Goal: Task Accomplishment & Management: Manage account settings

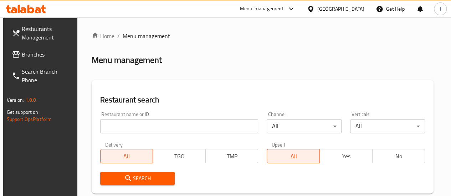
click at [133, 127] on input "search" at bounding box center [179, 126] width 158 height 14
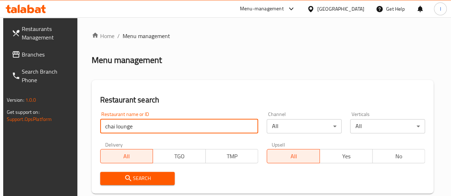
type input "chai lounge"
click button "Search" at bounding box center [137, 178] width 75 height 13
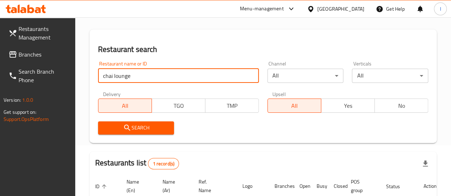
scroll to position [130, 0]
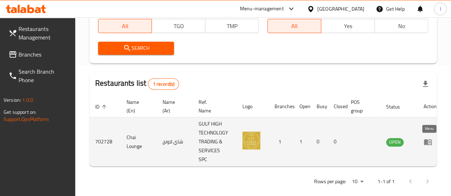
click at [427, 139] on icon "enhanced table" at bounding box center [427, 142] width 9 height 9
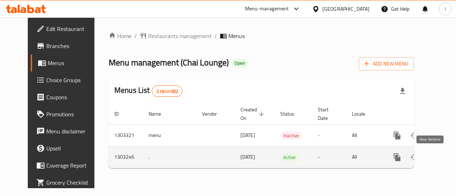
click at [445, 156] on icon "enhanced table" at bounding box center [448, 157] width 6 height 6
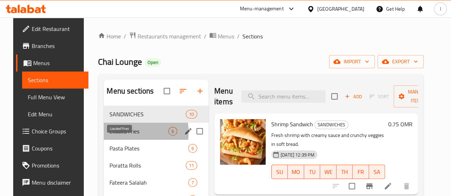
click at [111, 136] on span "Loaded Fries" at bounding box center [138, 131] width 59 height 9
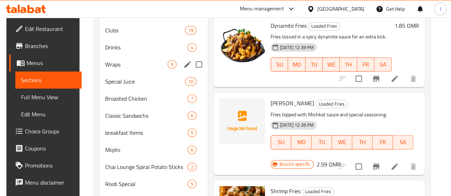
scroll to position [321, 0]
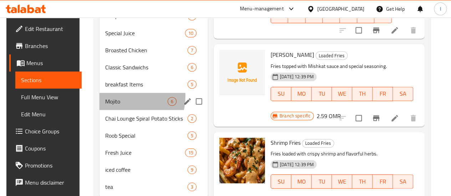
click at [123, 107] on div "Mojito 6" at bounding box center [153, 101] width 108 height 17
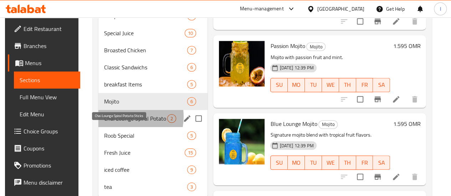
click at [119, 123] on span "Chai Lounge Spiral Potato Sticks" at bounding box center [135, 118] width 63 height 9
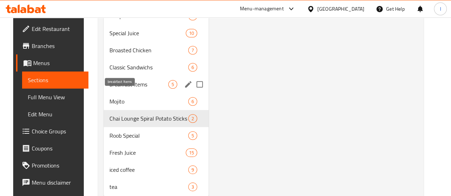
click at [123, 89] on span "breakfast Items" at bounding box center [138, 84] width 59 height 9
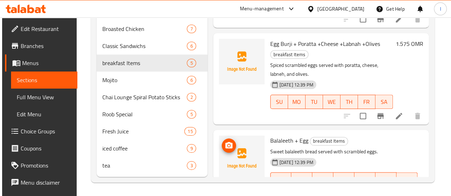
scroll to position [353, 0]
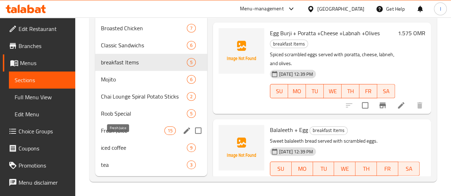
click at [126, 127] on span "Fresh Juice" at bounding box center [132, 130] width 63 height 9
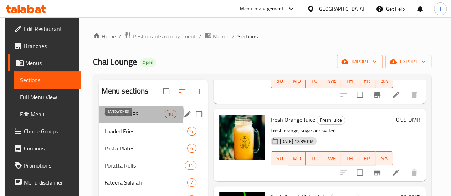
click at [127, 119] on span "SANDWICHES" at bounding box center [134, 114] width 61 height 9
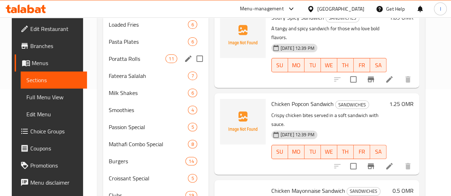
scroll to position [71, 0]
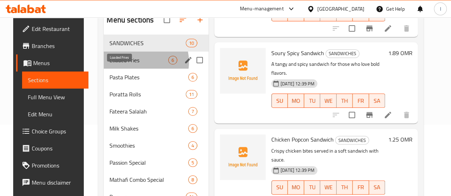
click at [129, 64] on span "Loaded Fries" at bounding box center [138, 60] width 59 height 9
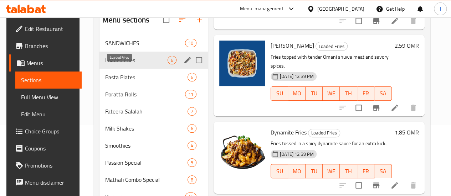
scroll to position [54, 0]
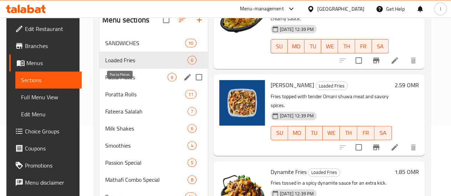
click at [137, 82] on span "Pasta Plates" at bounding box center [136, 77] width 62 height 9
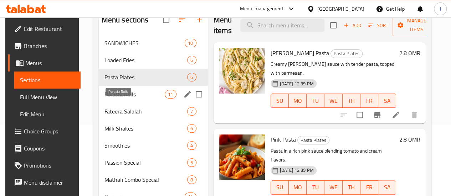
click at [126, 99] on span "Poratta Rolls" at bounding box center [134, 94] width 61 height 9
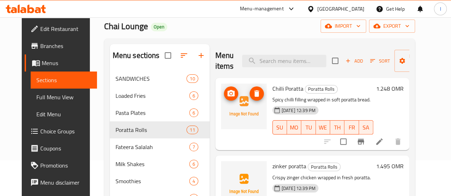
scroll to position [107, 0]
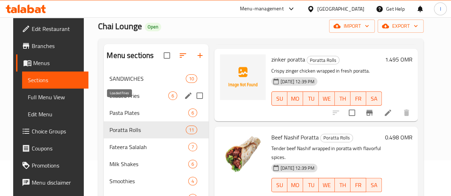
click at [130, 100] on span "Loaded Fries" at bounding box center [138, 96] width 59 height 9
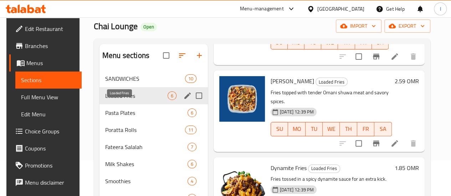
scroll to position [54, 0]
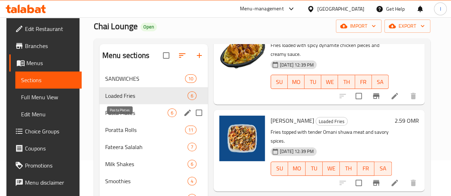
click at [128, 117] on span "Pasta Plates" at bounding box center [136, 113] width 62 height 9
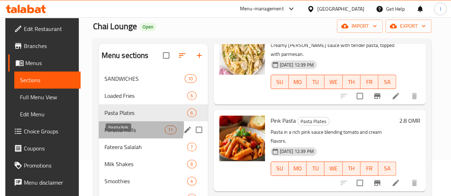
click at [128, 134] on span "Poratta Rolls" at bounding box center [134, 130] width 61 height 9
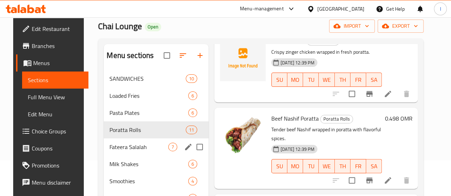
scroll to position [71, 0]
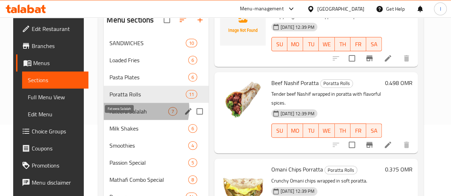
click at [130, 116] on span "Fateera Salalah" at bounding box center [138, 111] width 59 height 9
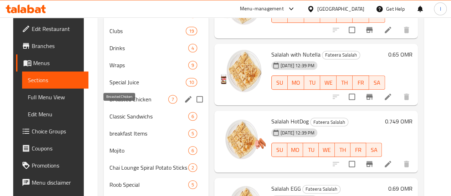
scroll to position [285, 0]
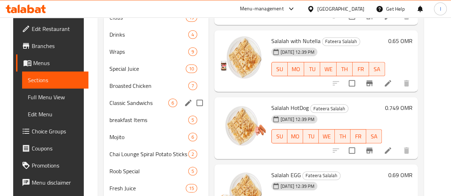
click at [141, 105] on div "Classic Sandwichs 6" at bounding box center [156, 102] width 105 height 17
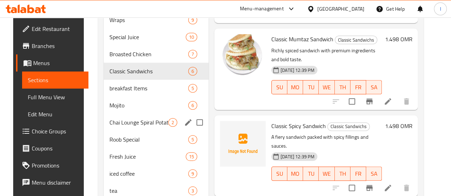
scroll to position [353, 0]
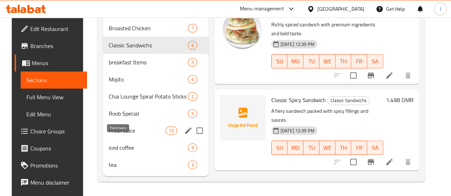
click at [114, 126] on span "Fresh Juice" at bounding box center [137, 130] width 57 height 9
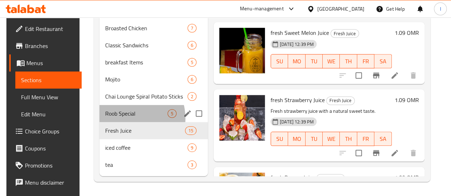
click at [122, 119] on div "Roob Special 5" at bounding box center [153, 113] width 108 height 17
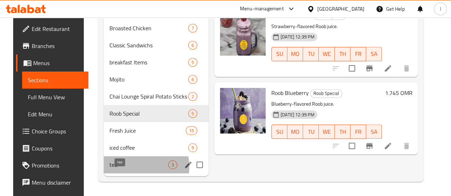
click at [128, 167] on span "tea" at bounding box center [138, 165] width 59 height 9
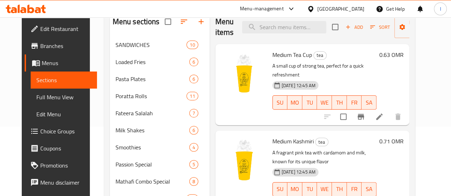
scroll to position [68, 0]
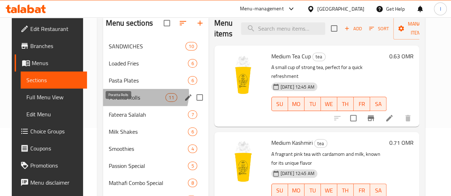
click at [131, 102] on span "Poratta Rolls" at bounding box center [137, 97] width 57 height 9
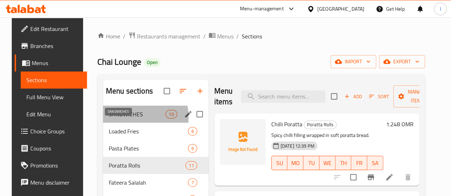
click at [126, 119] on span "SANDWICHES" at bounding box center [137, 114] width 57 height 9
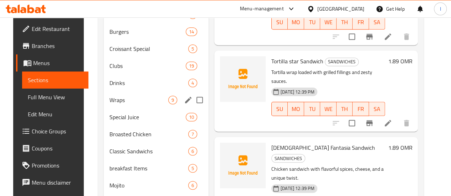
scroll to position [249, 0]
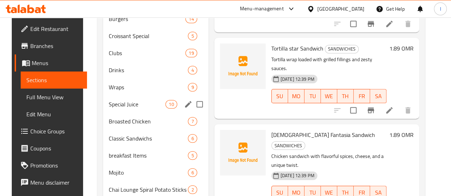
click at [120, 109] on span "Special Juice" at bounding box center [137, 104] width 57 height 9
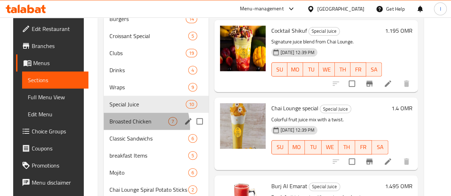
click at [123, 130] on div "Broasted Chicken 7" at bounding box center [156, 121] width 105 height 17
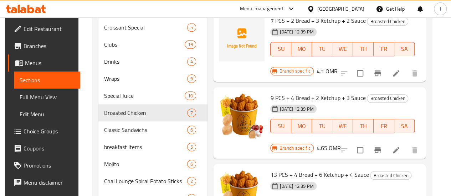
scroll to position [353, 0]
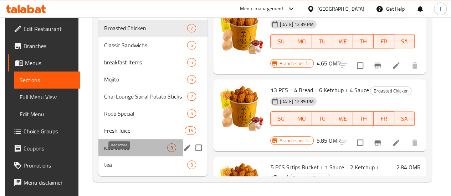
click at [124, 148] on span "iced coffee" at bounding box center [135, 148] width 63 height 9
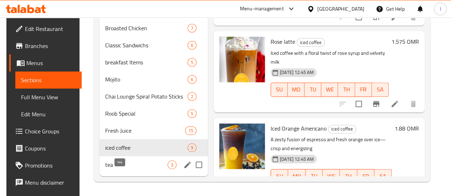
click at [120, 164] on span "tea" at bounding box center [136, 165] width 62 height 9
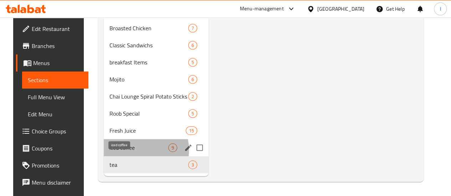
click at [121, 151] on span "iced coffee" at bounding box center [138, 148] width 59 height 9
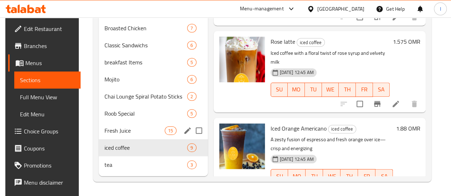
click at [127, 136] on div "Fresh Juice 15" at bounding box center [153, 130] width 109 height 17
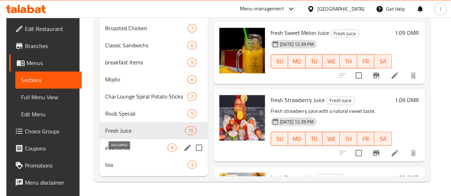
click at [123, 152] on div "iced coffee 9" at bounding box center [153, 147] width 108 height 17
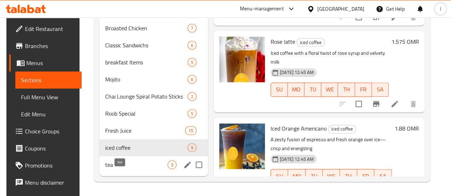
click at [123, 165] on span "tea" at bounding box center [136, 165] width 62 height 9
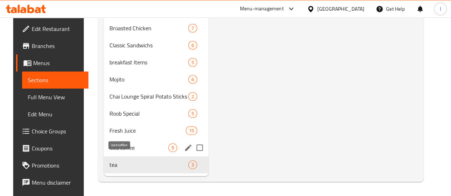
click at [122, 150] on span "iced coffee" at bounding box center [138, 148] width 59 height 9
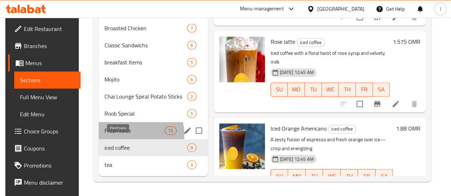
click at [125, 135] on span "Fresh Juice" at bounding box center [134, 130] width 61 height 9
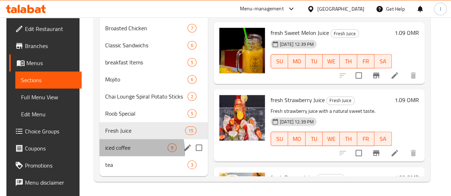
click at [124, 152] on div "iced coffee 9" at bounding box center [153, 147] width 108 height 17
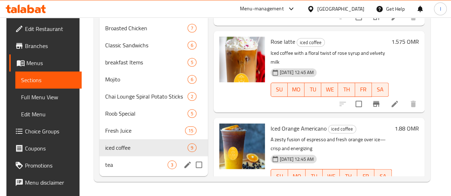
drag, startPoint x: 122, startPoint y: 168, endPoint x: 122, endPoint y: 158, distance: 10.0
click at [121, 168] on span "tea" at bounding box center [136, 165] width 62 height 9
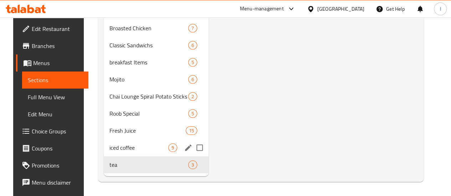
click at [126, 141] on div "iced coffee 9" at bounding box center [156, 147] width 105 height 17
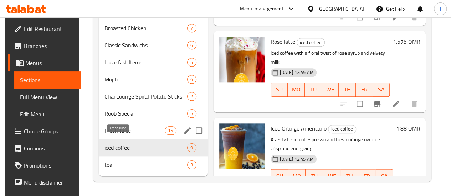
click at [129, 128] on span "Fresh Juice" at bounding box center [134, 130] width 61 height 9
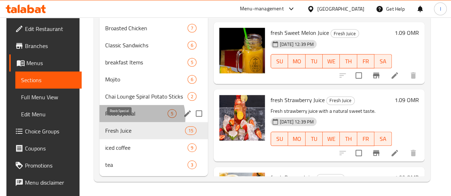
click at [132, 118] on span "Roob Special" at bounding box center [136, 113] width 62 height 9
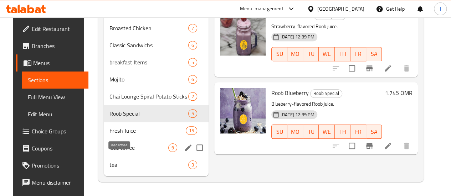
click at [135, 145] on span "iced coffee" at bounding box center [138, 148] width 59 height 9
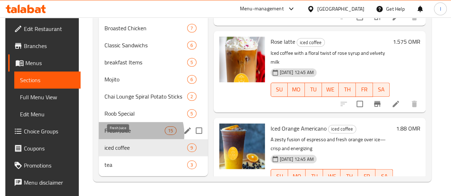
click at [131, 135] on span "Fresh Juice" at bounding box center [134, 130] width 61 height 9
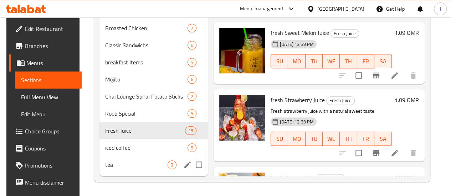
click at [143, 171] on div "tea 3" at bounding box center [153, 164] width 108 height 17
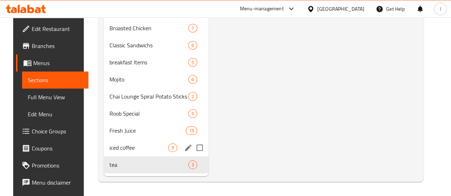
click at [139, 152] on div "iced coffee 9" at bounding box center [156, 147] width 105 height 17
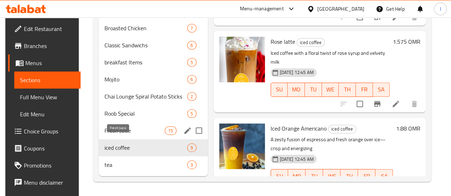
click at [132, 129] on span "Fresh Juice" at bounding box center [134, 130] width 61 height 9
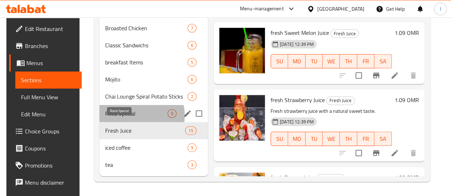
click at [130, 116] on span "Roob Special" at bounding box center [136, 113] width 62 height 9
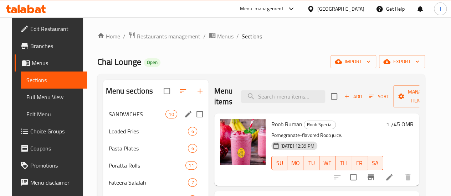
click at [130, 119] on span "SANDWICHES" at bounding box center [137, 114] width 57 height 9
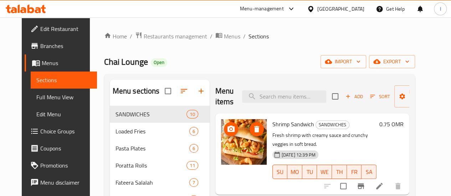
scroll to position [107, 0]
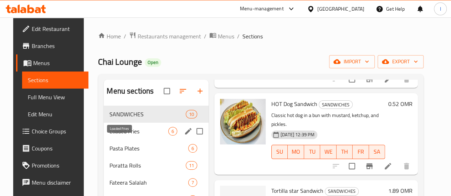
click at [113, 136] on span "Loaded Fries" at bounding box center [138, 131] width 59 height 9
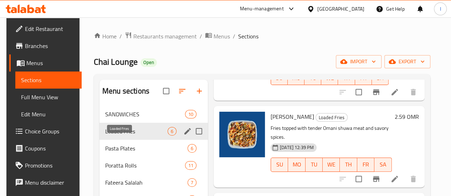
scroll to position [54, 0]
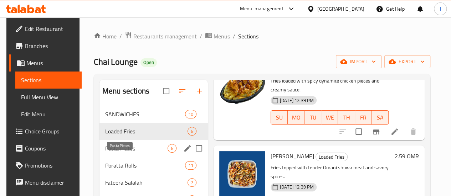
click at [124, 153] on span "Pasta Plates" at bounding box center [136, 148] width 62 height 9
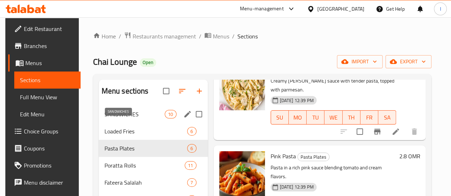
click at [126, 119] on span "SANDWICHES" at bounding box center [134, 114] width 61 height 9
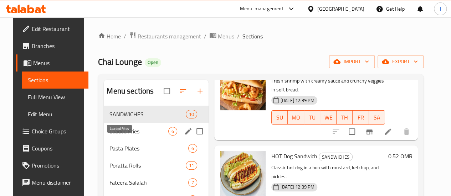
click at [132, 136] on span "Loaded Fries" at bounding box center [138, 131] width 59 height 9
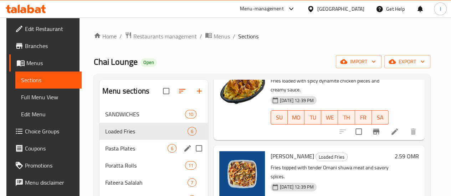
click at [130, 154] on div "Pasta Plates 6" at bounding box center [153, 148] width 108 height 17
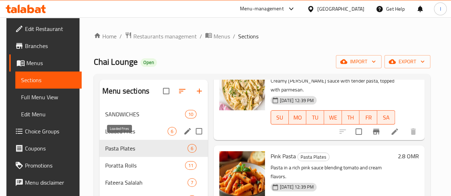
click at [118, 136] on span "Loaded Fries" at bounding box center [136, 131] width 62 height 9
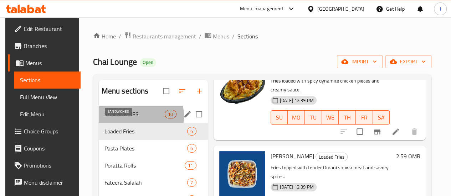
click at [130, 119] on span "SANDWICHES" at bounding box center [134, 114] width 61 height 9
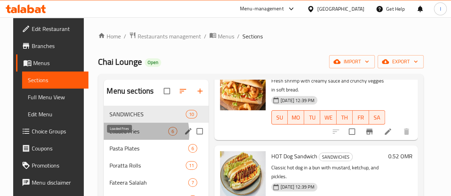
click at [132, 136] on span "Loaded Fries" at bounding box center [138, 131] width 59 height 9
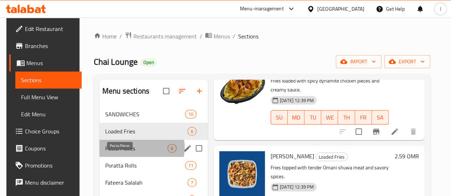
click at [133, 153] on span "Pasta Plates" at bounding box center [136, 148] width 62 height 9
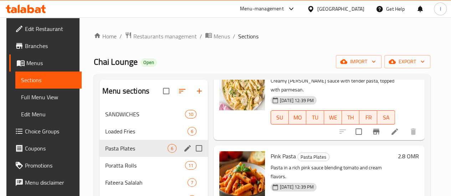
click at [124, 140] on div "Loaded Fries 6" at bounding box center [153, 131] width 108 height 17
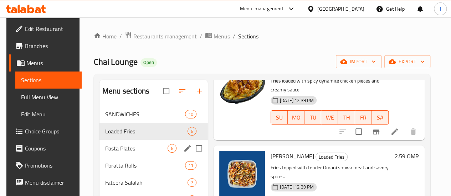
click at [127, 153] on span "Pasta Plates" at bounding box center [136, 148] width 62 height 9
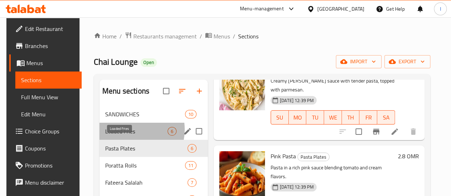
click at [125, 136] on span "Loaded Fries" at bounding box center [136, 131] width 62 height 9
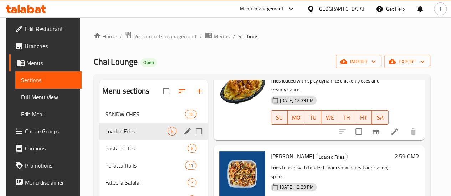
click at [125, 136] on span "Loaded Fries" at bounding box center [136, 131] width 62 height 9
click at [128, 153] on span "Pasta Plates" at bounding box center [136, 148] width 62 height 9
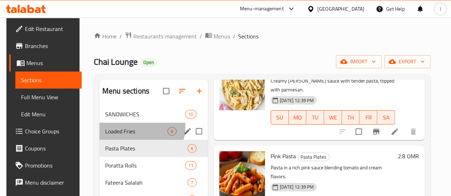
click at [131, 137] on div "Loaded Fries 6" at bounding box center [153, 131] width 108 height 17
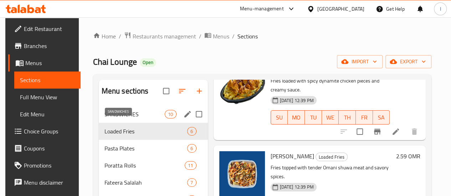
click at [134, 119] on span "SANDWICHES" at bounding box center [134, 114] width 61 height 9
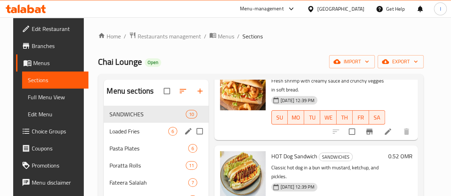
click at [128, 140] on div "Loaded Fries 6" at bounding box center [156, 131] width 105 height 17
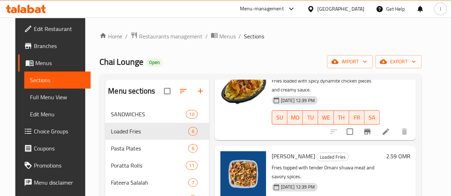
click at [36, 11] on icon at bounding box center [38, 10] width 6 height 6
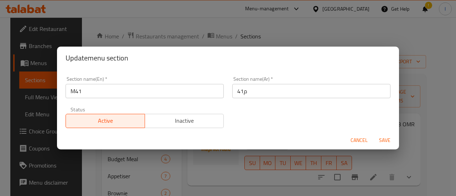
scroll to position [36, 0]
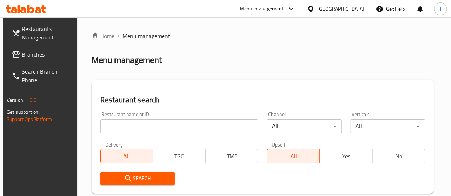
click at [142, 128] on input "search" at bounding box center [179, 126] width 158 height 14
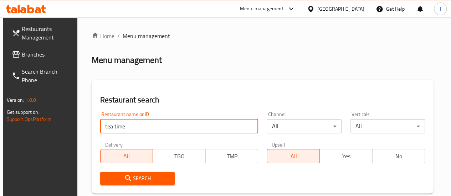
type input "tea time"
click button "Search" at bounding box center [137, 178] width 75 height 13
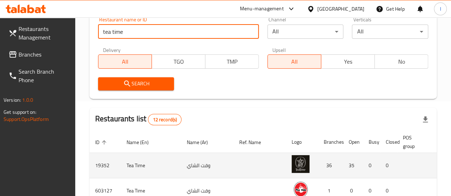
scroll to position [142, 0]
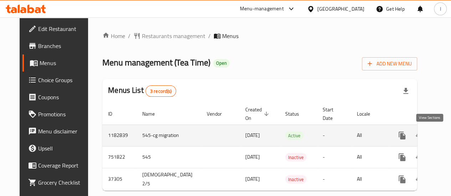
click at [449, 138] on icon "enhanced table" at bounding box center [453, 135] width 9 height 9
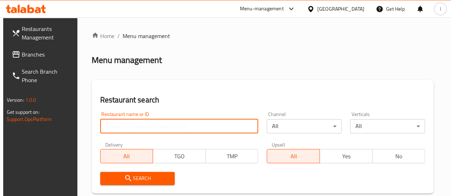
drag, startPoint x: 137, startPoint y: 122, endPoint x: 134, endPoint y: 119, distance: 4.0
click at [136, 121] on input "search" at bounding box center [179, 126] width 158 height 14
type input "tea time"
click button "Search" at bounding box center [137, 178] width 75 height 13
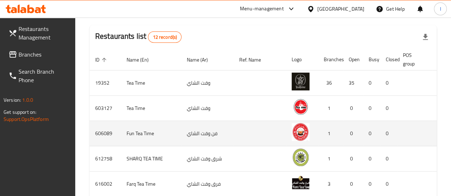
scroll to position [178, 0]
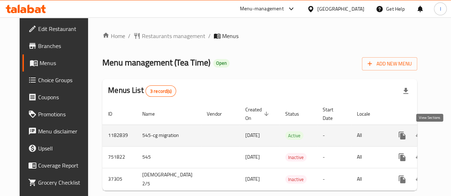
click at [450, 135] on icon "enhanced table" at bounding box center [453, 135] width 6 height 6
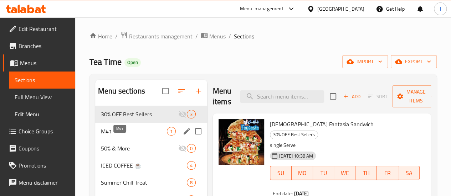
click at [123, 136] on span "M41" at bounding box center [134, 131] width 66 height 9
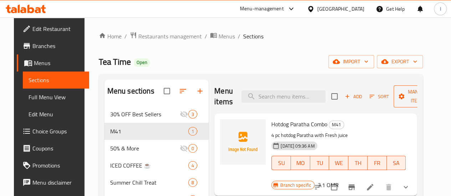
click at [430, 94] on icon "button" at bounding box center [433, 96] width 7 height 7
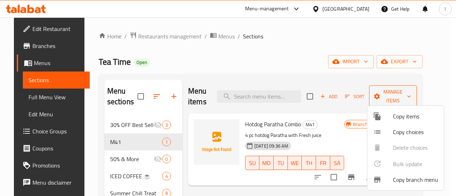
click at [420, 94] on div at bounding box center [228, 98] width 456 height 196
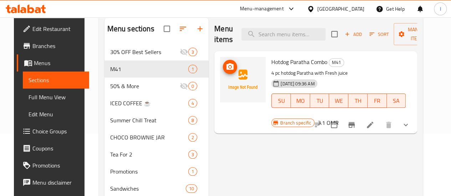
scroll to position [71, 0]
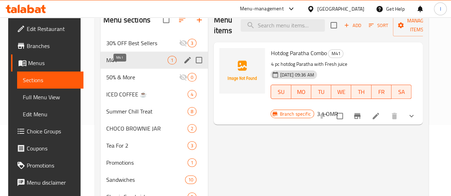
drag, startPoint x: 122, startPoint y: 69, endPoint x: 352, endPoint y: 151, distance: 244.8
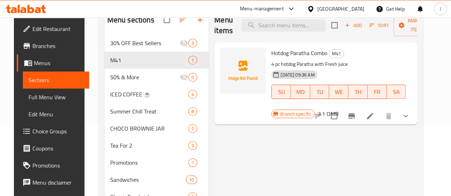
click at [22, 5] on icon at bounding box center [26, 9] width 40 height 9
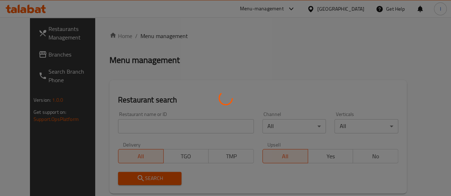
click at [128, 129] on div at bounding box center [225, 98] width 451 height 196
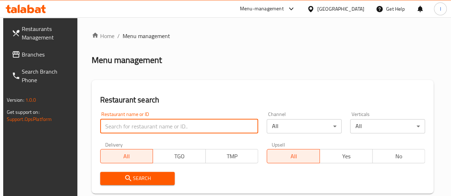
click at [143, 128] on input "search" at bounding box center [179, 126] width 158 height 14
type input "tea time"
click button "Search" at bounding box center [137, 178] width 75 height 13
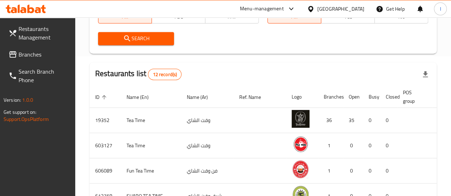
scroll to position [142, 0]
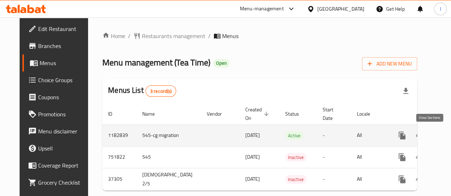
click at [449, 136] on icon "enhanced table" at bounding box center [453, 135] width 9 height 9
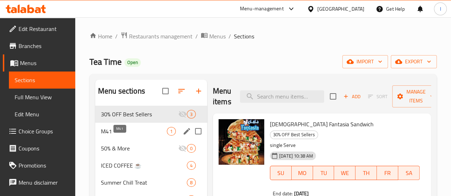
click at [128, 136] on span "M41" at bounding box center [134, 131] width 66 height 9
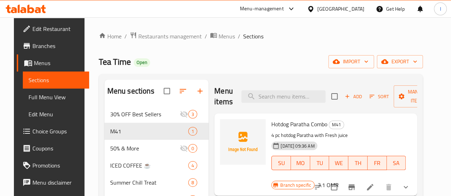
click at [24, 9] on icon at bounding box center [26, 9] width 40 height 9
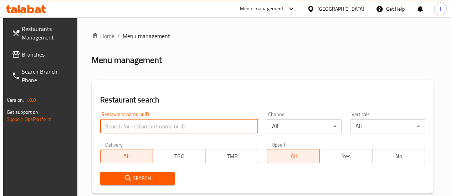
click at [137, 124] on input "search" at bounding box center [179, 126] width 158 height 14
type input "chicking"
click button "Search" at bounding box center [137, 178] width 75 height 13
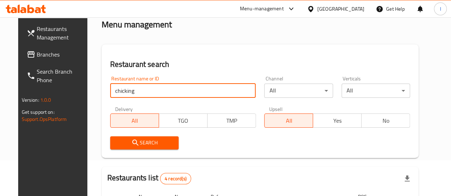
click at [239, 144] on div "Search" at bounding box center [260, 143] width 308 height 22
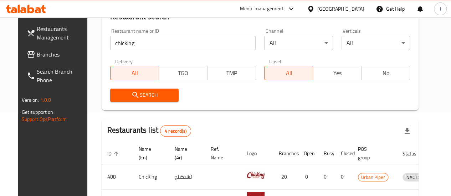
scroll to position [142, 0]
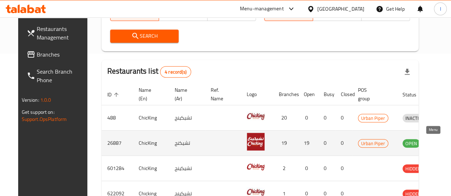
click at [441, 143] on icon "enhanced table" at bounding box center [445, 144] width 8 height 6
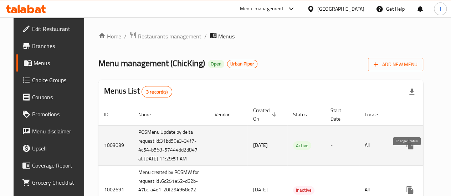
scroll to position [0, 19]
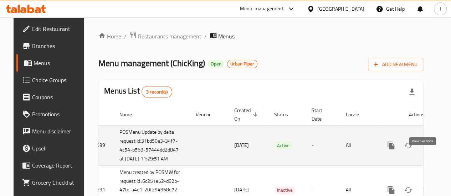
click at [433, 154] on link "enhanced table" at bounding box center [441, 145] width 17 height 17
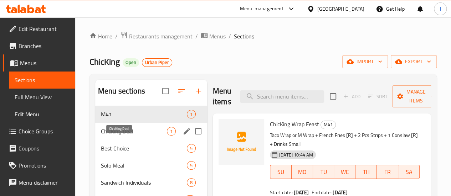
click at [133, 136] on span "ChicKing Deal" at bounding box center [134, 131] width 66 height 9
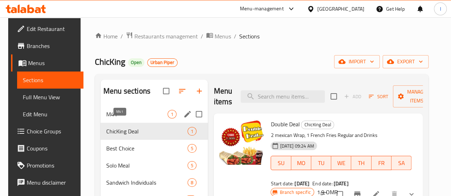
click at [132, 119] on span "M41" at bounding box center [136, 114] width 61 height 9
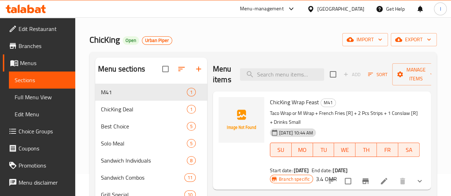
scroll to position [36, 0]
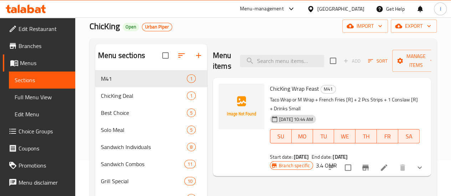
click at [23, 6] on icon at bounding box center [26, 9] width 40 height 9
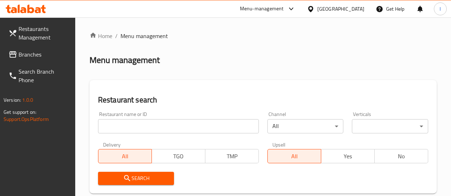
scroll to position [36, 0]
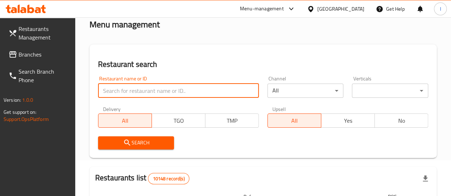
click at [157, 91] on input "search" at bounding box center [178, 91] width 161 height 14
type input "golden crispy"
click button "Search" at bounding box center [136, 142] width 76 height 13
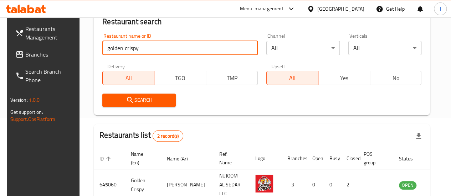
scroll to position [142, 0]
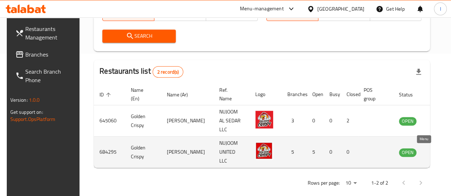
click at [436, 154] on link "enhanced table" at bounding box center [442, 152] width 13 height 9
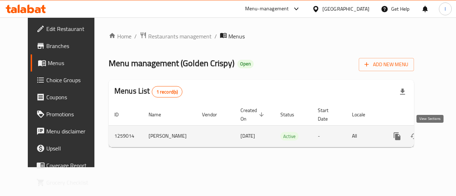
click at [444, 140] on icon "enhanced table" at bounding box center [448, 136] width 9 height 9
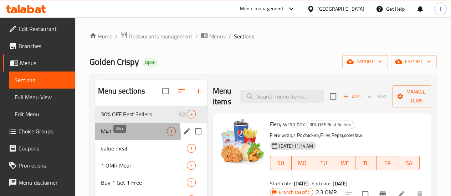
click at [131, 136] on span "M41" at bounding box center [134, 131] width 66 height 9
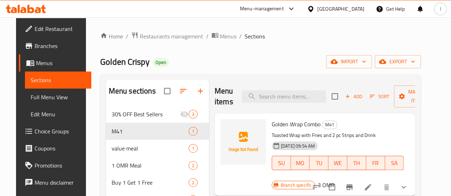
click at [31, 12] on icon at bounding box center [30, 9] width 7 height 9
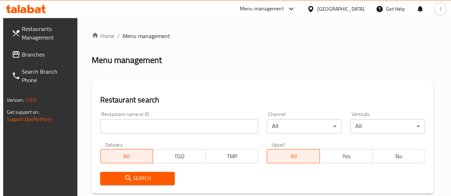
click at [137, 129] on input "search" at bounding box center [179, 126] width 158 height 14
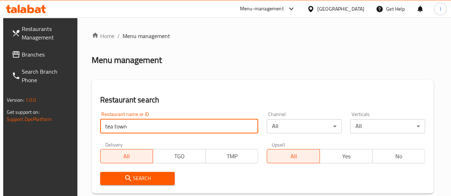
type input "tea town"
click button "Search" at bounding box center [137, 178] width 75 height 13
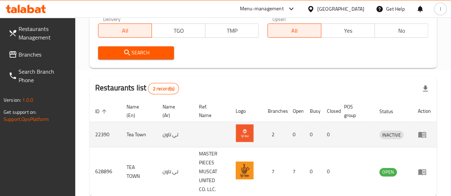
scroll to position [142, 0]
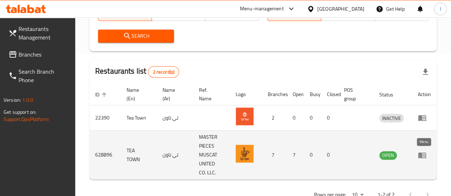
click at [422, 154] on icon "enhanced table" at bounding box center [421, 155] width 9 height 9
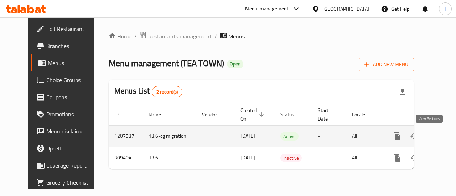
click at [444, 138] on icon "enhanced table" at bounding box center [448, 136] width 9 height 9
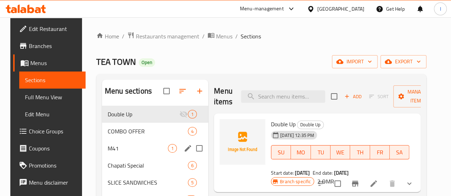
click at [128, 155] on div "M41 1" at bounding box center [155, 148] width 106 height 17
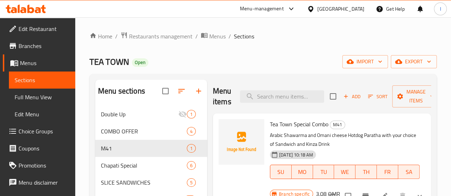
click at [40, 7] on icon at bounding box center [26, 9] width 40 height 9
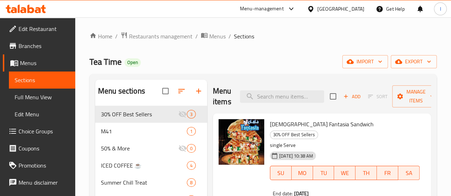
click at [39, 9] on icon at bounding box center [38, 10] width 6 height 6
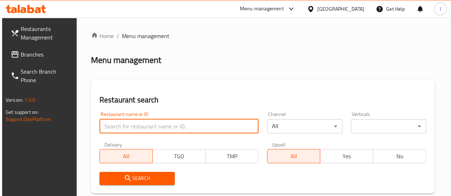
click at [151, 126] on input "search" at bounding box center [178, 126] width 159 height 14
type input "shahad"
click button "Search" at bounding box center [136, 178] width 75 height 13
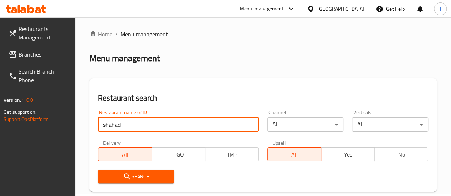
scroll to position [178, 0]
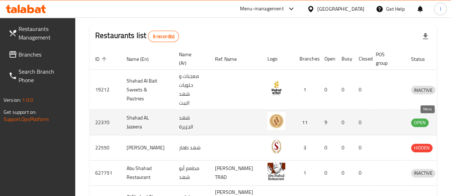
click at [449, 121] on icon "enhanced table" at bounding box center [453, 123] width 8 height 6
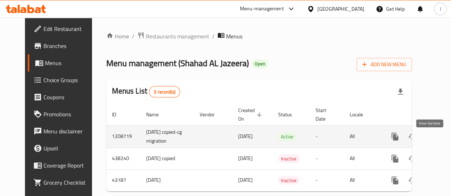
click at [442, 138] on icon "enhanced table" at bounding box center [446, 136] width 9 height 9
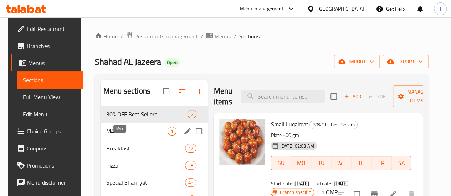
click at [128, 136] on span "M41" at bounding box center [136, 131] width 61 height 9
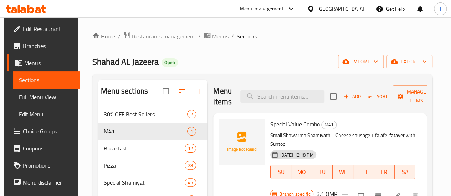
click at [38, 12] on icon at bounding box center [38, 10] width 6 height 6
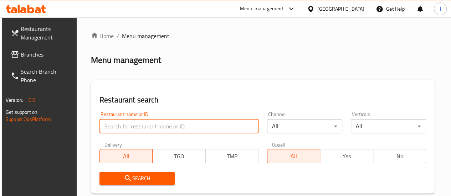
click at [160, 126] on input "search" at bounding box center [178, 126] width 159 height 14
type input "pista house"
click button "Search" at bounding box center [136, 178] width 75 height 13
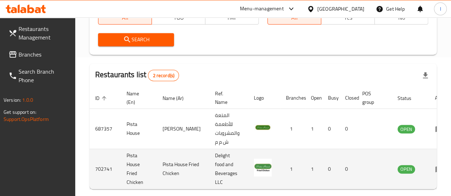
scroll to position [170, 0]
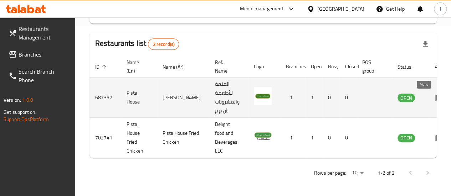
click at [435, 99] on icon "enhanced table" at bounding box center [439, 98] width 8 height 6
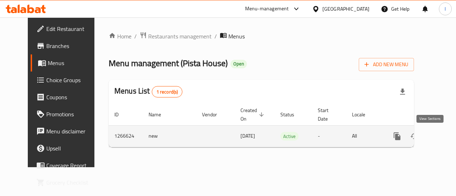
click at [444, 136] on icon "enhanced table" at bounding box center [448, 136] width 9 height 9
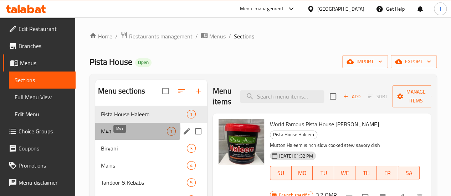
click at [114, 136] on span "M41" at bounding box center [134, 131] width 66 height 9
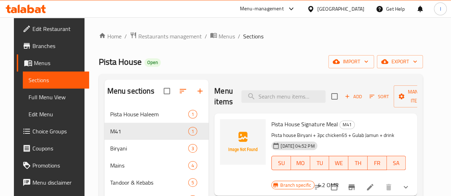
click at [33, 10] on icon at bounding box center [30, 9] width 7 height 9
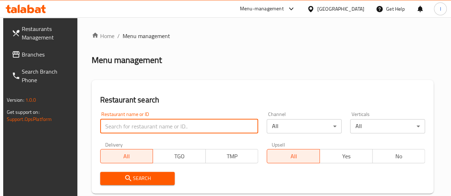
click at [145, 126] on input "search" at bounding box center [179, 126] width 158 height 14
type input "fairoz"
click button "Search" at bounding box center [137, 178] width 75 height 13
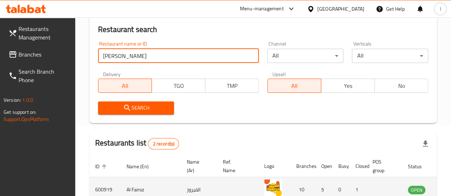
scroll to position [135, 0]
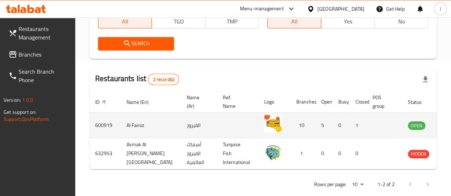
click at [439, 128] on td "enhanced table" at bounding box center [451, 125] width 25 height 25
click at [445, 124] on icon "enhanced table" at bounding box center [449, 126] width 8 height 6
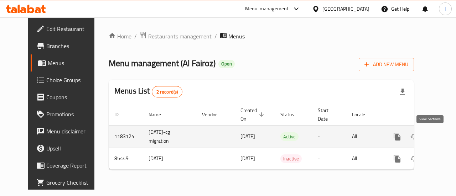
click at [440, 136] on link "enhanced table" at bounding box center [448, 136] width 17 height 17
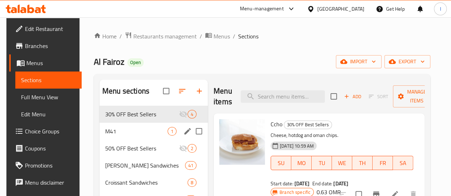
click at [146, 140] on div "M41 1" at bounding box center [153, 131] width 108 height 17
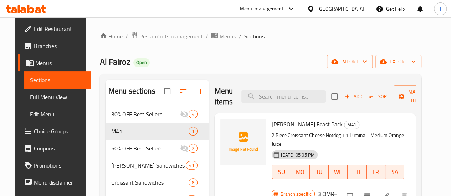
click at [34, 1] on div "Menu-management Oman Get Help I" at bounding box center [225, 8] width 451 height 17
click at [34, 9] on icon at bounding box center [26, 9] width 40 height 9
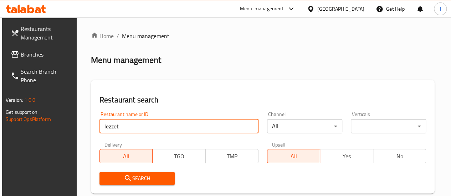
type input "lezzet"
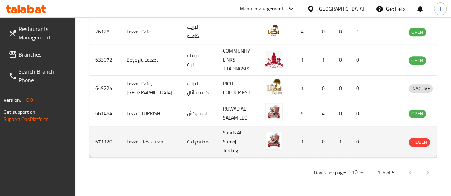
scroll to position [233, 0]
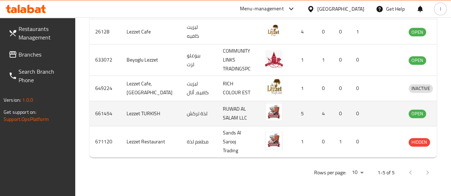
click at [441, 106] on td "enhanced table" at bounding box center [453, 113] width 25 height 25
click at [447, 111] on icon "enhanced table" at bounding box center [451, 114] width 8 height 6
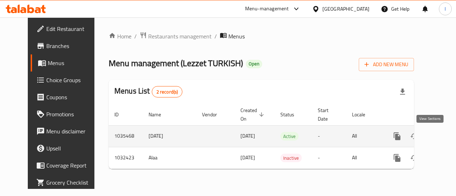
click at [444, 135] on icon "enhanced table" at bounding box center [448, 136] width 9 height 9
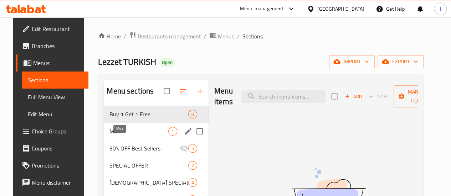
click at [124, 136] on span "M41" at bounding box center [138, 131] width 59 height 9
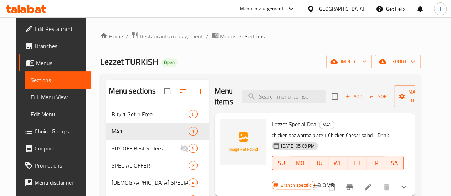
click at [36, 9] on icon at bounding box center [26, 9] width 40 height 9
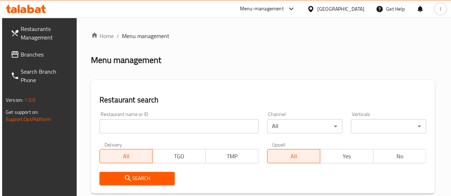
click at [161, 125] on input "search" at bounding box center [178, 126] width 159 height 14
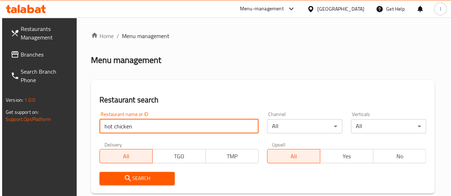
type input "hot chicken"
click button "Search" at bounding box center [136, 178] width 75 height 13
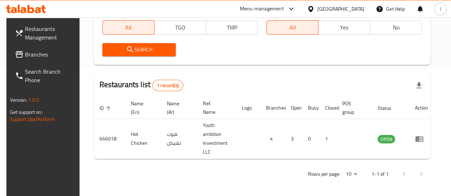
scroll to position [130, 0]
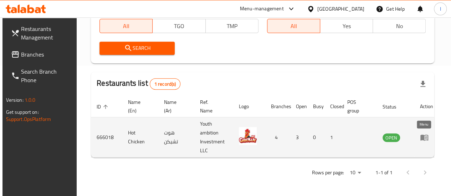
click at [420, 141] on icon "enhanced table" at bounding box center [424, 137] width 9 height 9
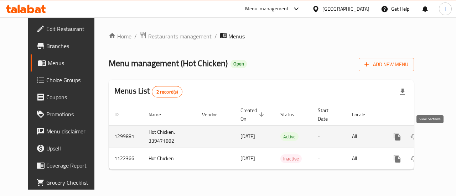
click at [444, 134] on icon "enhanced table" at bounding box center [448, 136] width 9 height 9
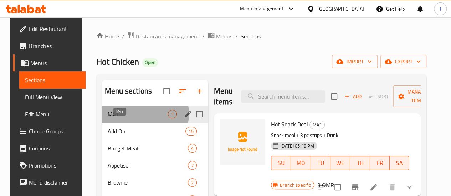
click at [138, 119] on span "M41" at bounding box center [138, 114] width 60 height 9
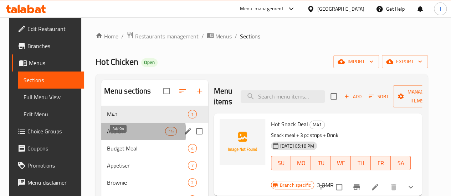
click at [132, 136] on span "Add On" at bounding box center [136, 131] width 58 height 9
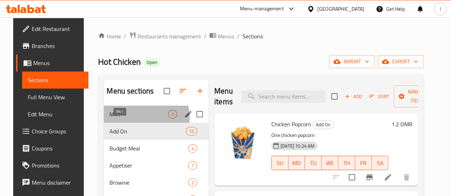
click at [135, 119] on span "M41" at bounding box center [138, 114] width 59 height 9
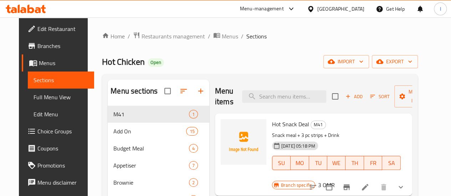
click at [34, 11] on icon at bounding box center [30, 9] width 7 height 9
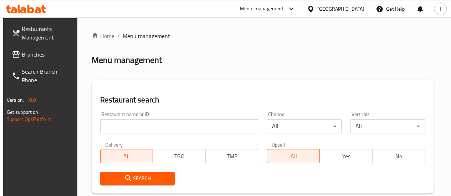
click at [147, 128] on input "search" at bounding box center [179, 126] width 158 height 14
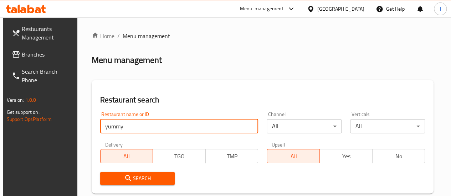
type input "YUMMY SHAWARMA"
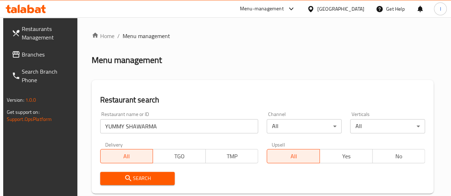
click at [155, 180] on span "Search" at bounding box center [137, 178] width 63 height 9
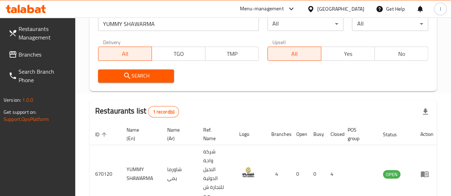
scroll to position [142, 0]
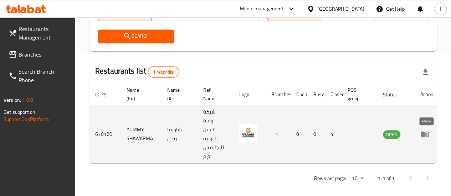
click at [423, 132] on icon "enhanced table" at bounding box center [424, 135] width 8 height 6
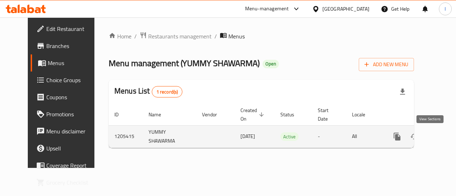
click at [445, 139] on icon "enhanced table" at bounding box center [448, 137] width 6 height 6
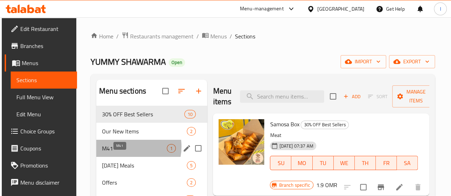
click at [123, 153] on span "M41" at bounding box center [134, 148] width 65 height 9
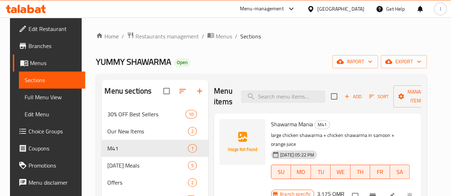
click at [18, 9] on icon at bounding box center [19, 9] width 2 height 8
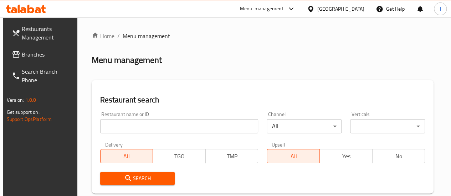
click at [126, 125] on input "search" at bounding box center [179, 126] width 158 height 14
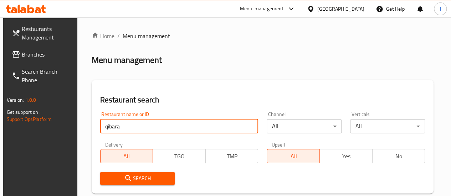
type input "qibara"
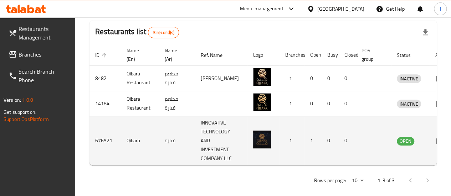
scroll to position [181, 0]
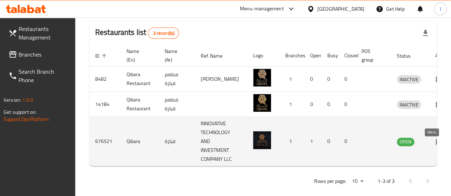
click at [435, 145] on icon "enhanced table" at bounding box center [439, 142] width 8 height 6
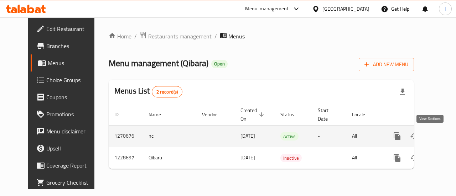
click at [444, 140] on icon "enhanced table" at bounding box center [448, 136] width 9 height 9
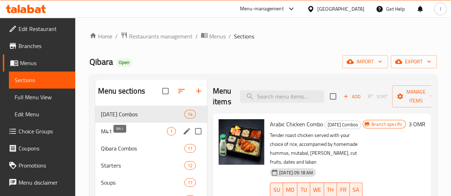
click at [131, 136] on span "M41" at bounding box center [134, 131] width 66 height 9
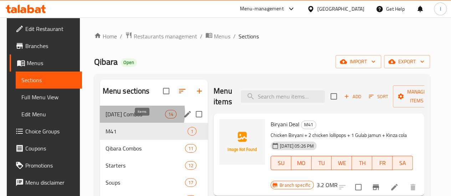
click at [165, 118] on span "14" at bounding box center [170, 114] width 11 height 7
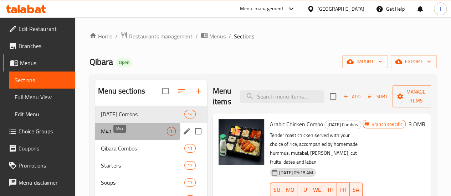
drag, startPoint x: 133, startPoint y: 141, endPoint x: 167, endPoint y: 93, distance: 58.7
click at [133, 136] on span "M41" at bounding box center [134, 131] width 66 height 9
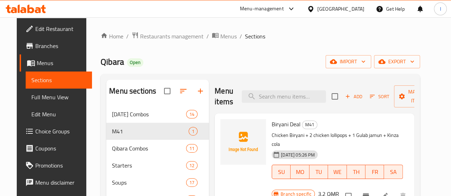
click at [40, 10] on icon at bounding box center [38, 10] width 6 height 6
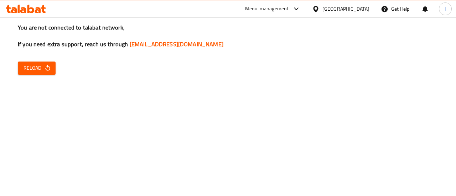
click at [44, 69] on icon "button" at bounding box center [47, 67] width 7 height 7
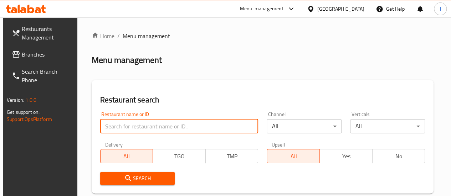
click at [141, 128] on input "search" at bounding box center [179, 126] width 158 height 14
type input "tropical"
click button "Search" at bounding box center [137, 178] width 75 height 13
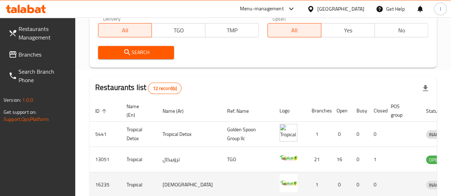
scroll to position [178, 0]
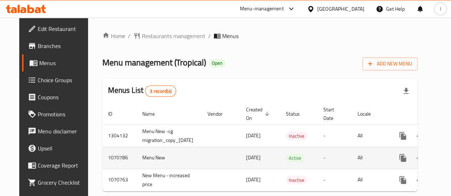
scroll to position [0, 30]
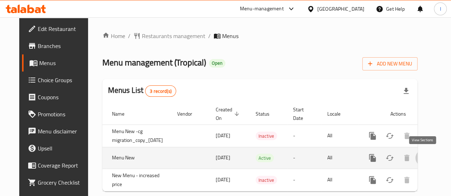
click at [420, 158] on icon "enhanced table" at bounding box center [423, 158] width 9 height 9
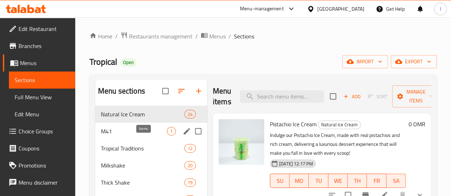
click at [167, 135] on span "1" at bounding box center [171, 131] width 8 height 7
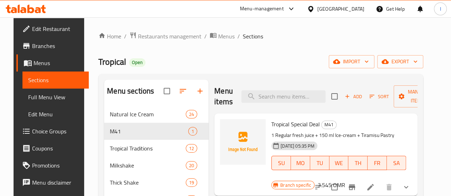
click at [37, 5] on icon at bounding box center [26, 9] width 40 height 9
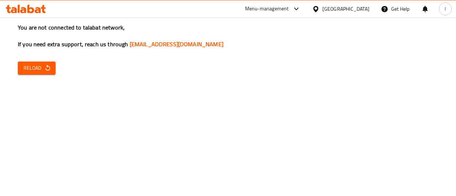
click at [48, 76] on div "You are not connected to talabat network, If you need extra support, reach us t…" at bounding box center [228, 98] width 456 height 196
click at [48, 74] on button "Reload" at bounding box center [37, 68] width 38 height 13
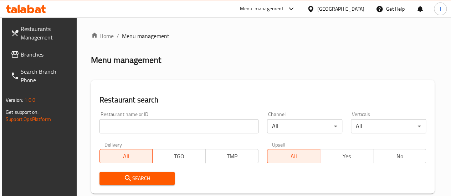
drag, startPoint x: 135, startPoint y: 126, endPoint x: 128, endPoint y: 121, distance: 8.9
click at [134, 126] on input "search" at bounding box center [178, 126] width 159 height 14
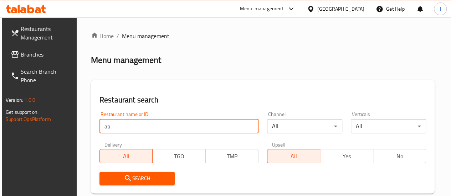
type input "a"
type input "baba"
click button "Search" at bounding box center [136, 178] width 75 height 13
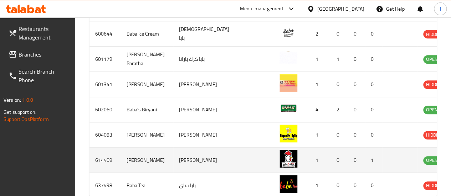
scroll to position [321, 0]
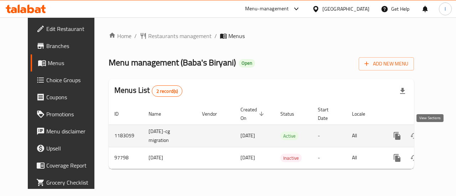
click at [445, 134] on icon "enhanced table" at bounding box center [448, 136] width 6 height 6
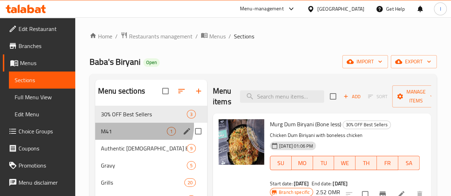
click at [143, 137] on div "M41 1" at bounding box center [151, 131] width 112 height 17
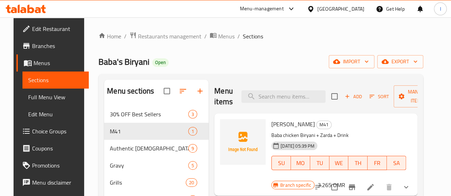
click at [40, 7] on icon at bounding box center [26, 9] width 40 height 9
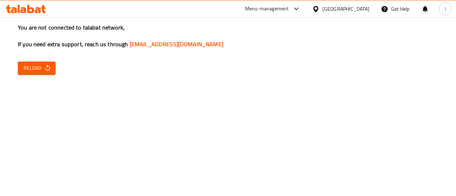
click at [49, 67] on icon "button" at bounding box center [47, 68] width 5 height 6
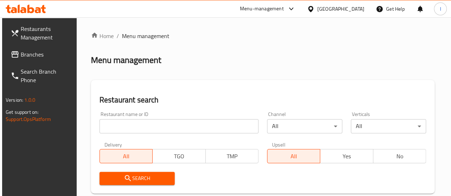
click at [140, 129] on input "search" at bounding box center [178, 126] width 159 height 14
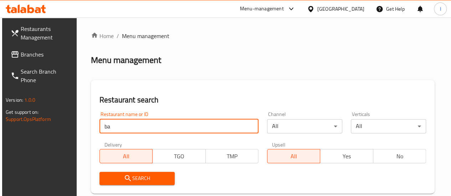
type input "b"
type input "golden spoon"
click button "Search" at bounding box center [136, 178] width 75 height 13
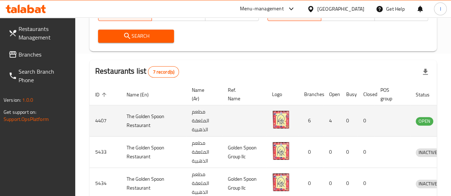
scroll to position [0, 14]
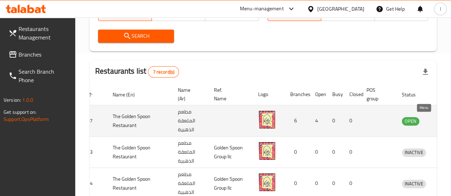
click at [440, 124] on icon "enhanced table" at bounding box center [444, 121] width 8 height 6
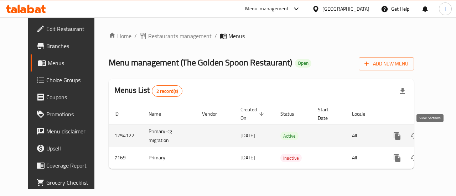
click at [444, 138] on icon "enhanced table" at bounding box center [448, 136] width 9 height 9
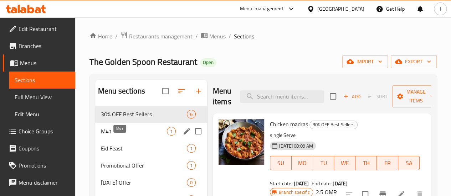
click at [109, 136] on span "M41" at bounding box center [134, 131] width 66 height 9
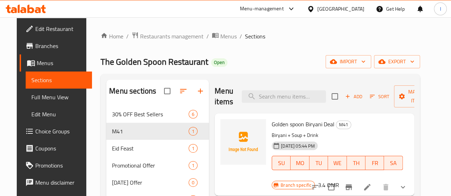
click at [35, 10] on icon at bounding box center [26, 9] width 40 height 9
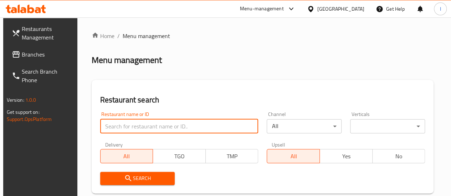
click at [141, 125] on input "search" at bounding box center [179, 126] width 158 height 14
type input "China town"
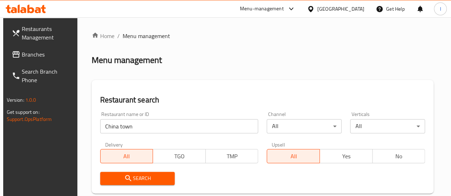
click at [155, 181] on span "Search" at bounding box center [137, 178] width 63 height 9
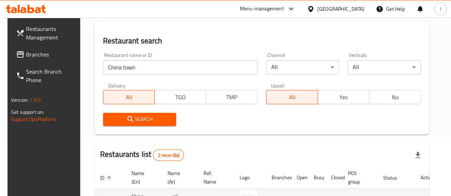
scroll to position [107, 0]
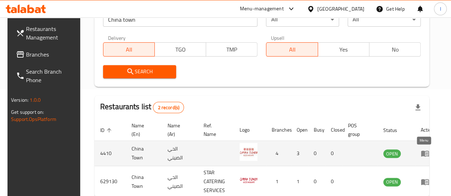
click at [425, 153] on icon "enhanced table" at bounding box center [426, 153] width 2 height 3
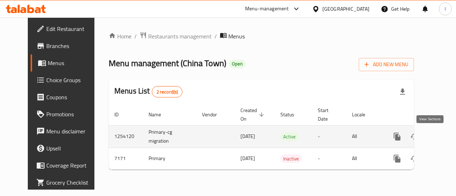
click at [440, 141] on link "enhanced table" at bounding box center [448, 136] width 17 height 17
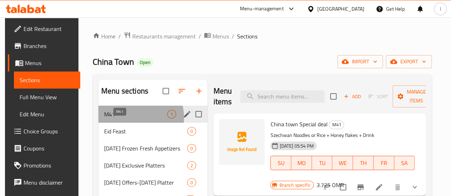
click at [128, 119] on span "M41" at bounding box center [135, 114] width 63 height 9
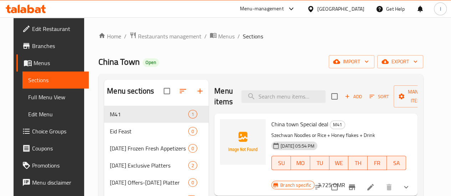
click at [21, 10] on icon at bounding box center [23, 10] width 6 height 6
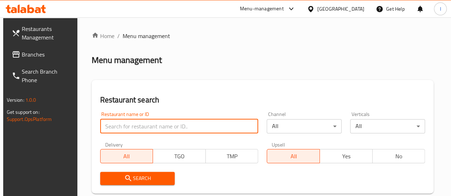
click at [137, 122] on input "search" at bounding box center [179, 126] width 158 height 14
type input "trazo"
click button "Search" at bounding box center [137, 178] width 75 height 13
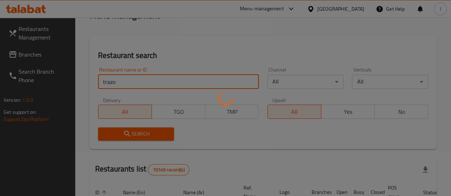
scroll to position [107, 0]
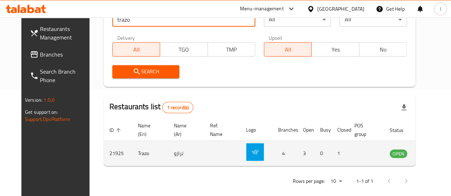
click at [427, 154] on icon "enhanced table" at bounding box center [431, 153] width 9 height 9
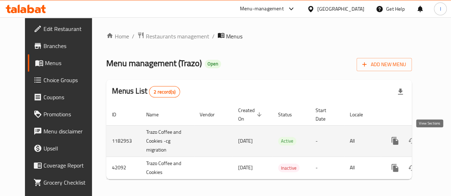
click at [442, 142] on icon "enhanced table" at bounding box center [446, 141] width 9 height 9
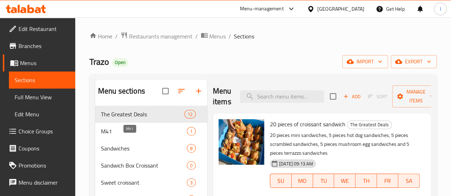
click at [141, 136] on span "M41" at bounding box center [144, 131] width 86 height 9
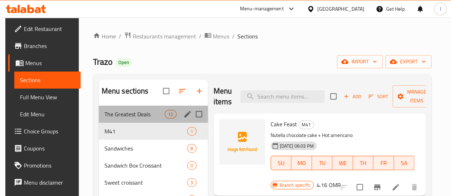
click at [150, 123] on div "The Greatest Deals 12" at bounding box center [153, 114] width 109 height 17
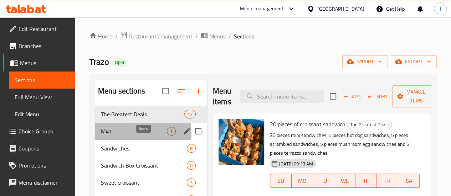
click at [167, 135] on span "1" at bounding box center [171, 131] width 8 height 7
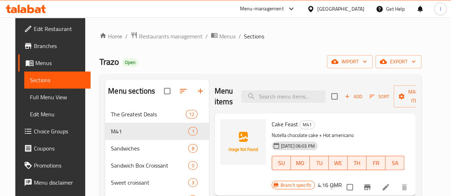
click at [38, 12] on icon at bounding box center [38, 10] width 6 height 6
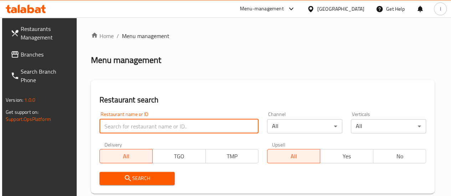
click at [153, 121] on input "search" at bounding box center [178, 126] width 159 height 14
type input "goo momo"
click button "Search" at bounding box center [136, 178] width 75 height 13
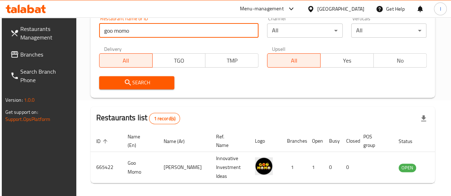
scroll to position [107, 0]
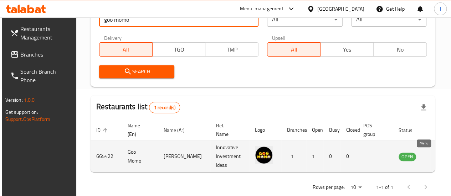
click at [436, 154] on icon "enhanced table" at bounding box center [440, 157] width 8 height 6
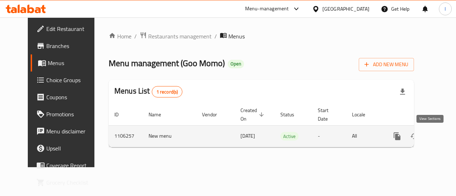
click at [444, 135] on icon "enhanced table" at bounding box center [448, 136] width 9 height 9
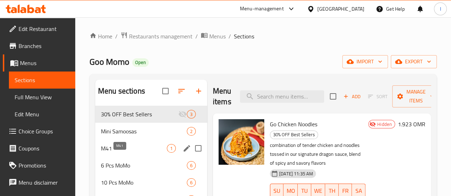
click at [134, 153] on span "M41" at bounding box center [134, 148] width 66 height 9
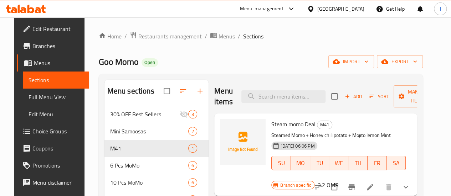
click at [12, 7] on icon at bounding box center [26, 9] width 40 height 9
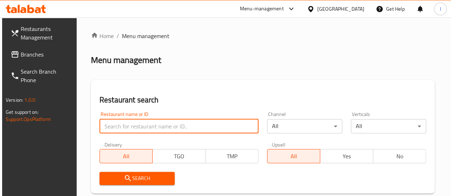
click at [147, 124] on input "search" at bounding box center [178, 126] width 159 height 14
type input "hot chicken"
click button "Search" at bounding box center [136, 178] width 75 height 13
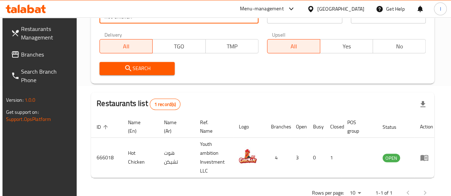
scroll to position [130, 0]
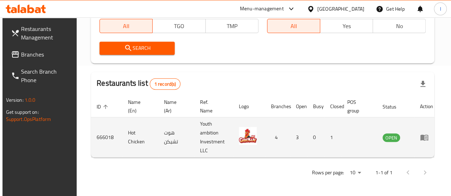
click at [417, 137] on td "enhanced table" at bounding box center [426, 138] width 25 height 40
click at [424, 138] on icon "enhanced table" at bounding box center [425, 137] width 2 height 3
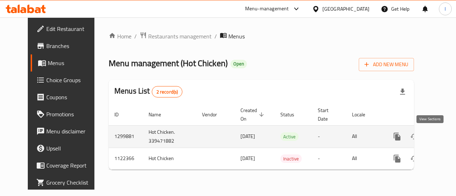
click at [444, 135] on icon "enhanced table" at bounding box center [448, 136] width 9 height 9
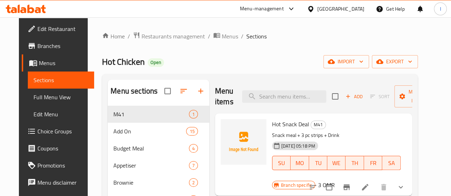
click at [23, 9] on icon at bounding box center [26, 9] width 40 height 9
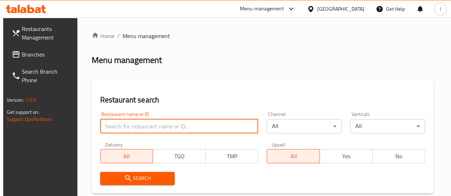
click at [158, 124] on input "search" at bounding box center [179, 126] width 158 height 14
type input "yummy"
click button "Search" at bounding box center [137, 178] width 75 height 13
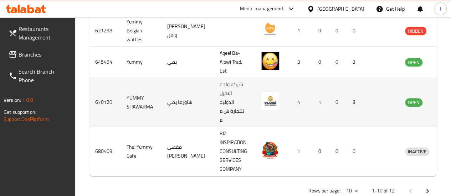
scroll to position [0, 9]
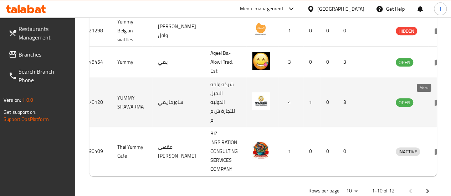
click at [434, 100] on icon "enhanced table" at bounding box center [438, 102] width 9 height 9
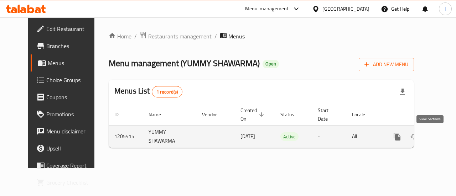
click at [444, 135] on icon "enhanced table" at bounding box center [448, 136] width 9 height 9
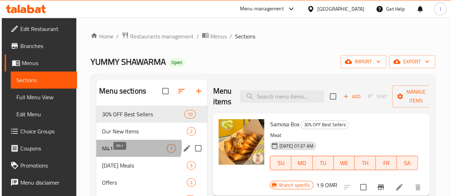
click at [132, 153] on span "M41" at bounding box center [134, 148] width 65 height 9
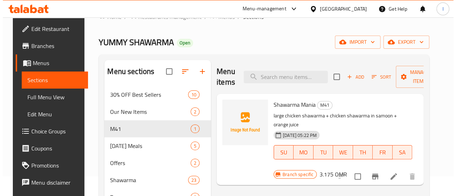
scroll to position [21, 0]
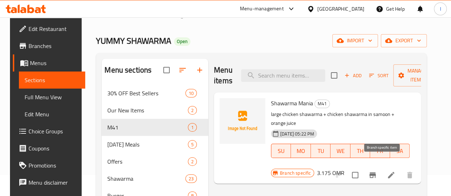
click at [375, 172] on icon "Branch-specific-item" at bounding box center [372, 175] width 6 height 6
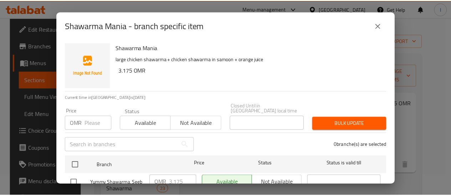
scroll to position [36, 0]
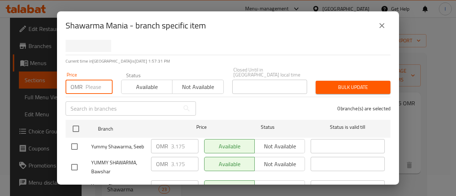
click at [93, 80] on input "number" at bounding box center [98, 87] width 27 height 14
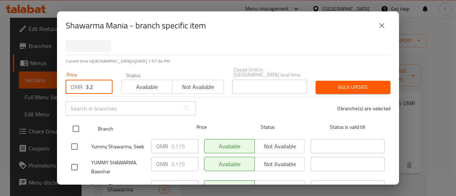
type input "3.2"
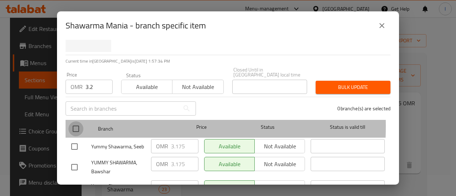
click at [76, 121] on input "checkbox" at bounding box center [75, 128] width 15 height 15
checkbox input "true"
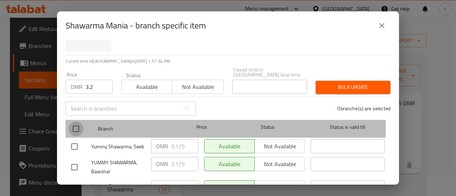
checkbox input "true"
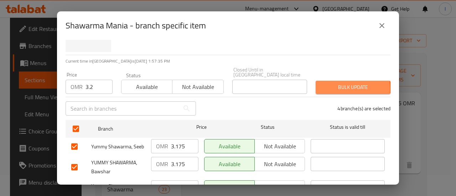
click at [321, 84] on span "Bulk update" at bounding box center [352, 87] width 63 height 9
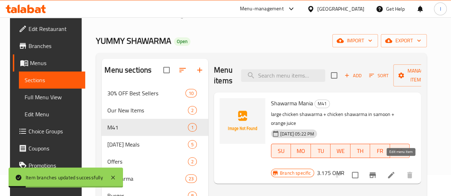
click at [395, 171] on icon at bounding box center [390, 175] width 9 height 9
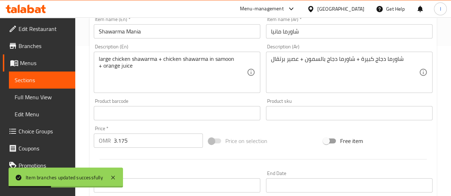
scroll to position [162, 0]
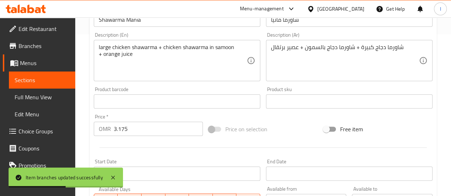
click at [164, 128] on input "3.175" at bounding box center [158, 129] width 89 height 14
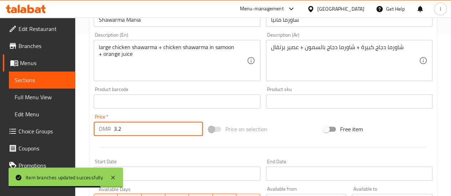
type input "3.2"
click at [161, 148] on div at bounding box center [263, 147] width 344 height 17
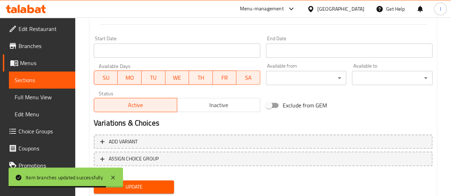
scroll to position [307, 0]
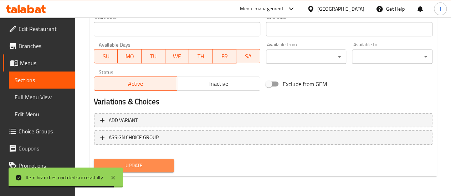
click at [146, 168] on span "Update" at bounding box center [133, 165] width 69 height 9
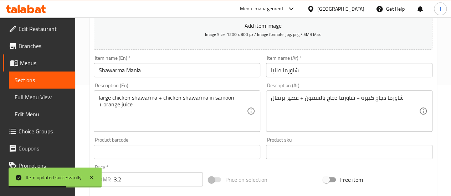
scroll to position [0, 0]
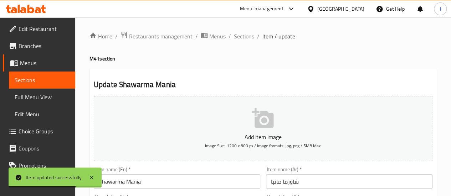
click at [35, 9] on icon at bounding box center [26, 9] width 40 height 9
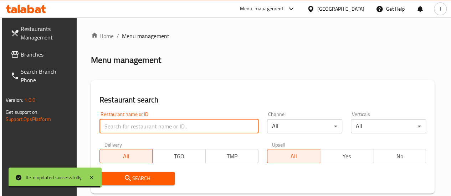
click at [155, 125] on input "search" at bounding box center [178, 126] width 159 height 14
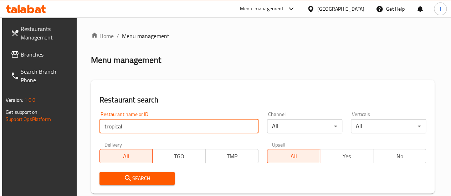
type input "tropical"
click button "Search" at bounding box center [136, 178] width 75 height 13
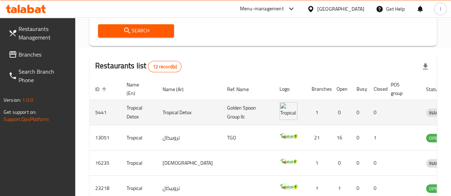
scroll to position [149, 0]
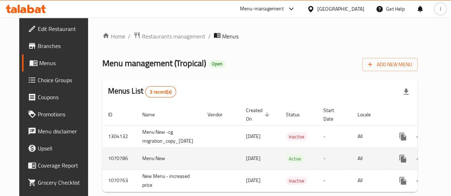
scroll to position [0, 30]
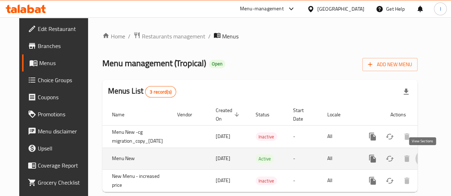
click at [422, 158] on icon "enhanced table" at bounding box center [423, 159] width 6 height 6
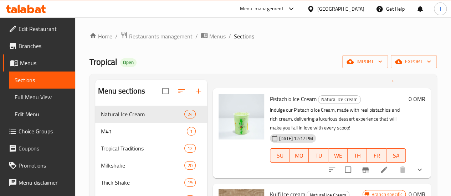
scroll to position [26, 0]
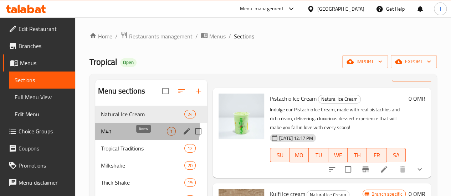
click at [167, 135] on span "1" at bounding box center [171, 131] width 8 height 7
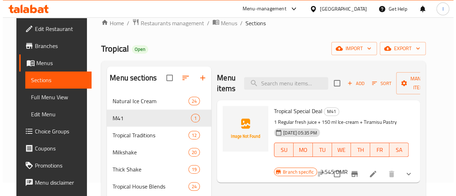
scroll to position [14, 0]
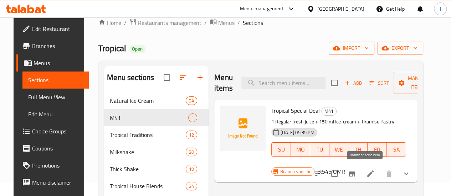
click at [355, 176] on icon "Branch-specific-item" at bounding box center [351, 174] width 6 height 6
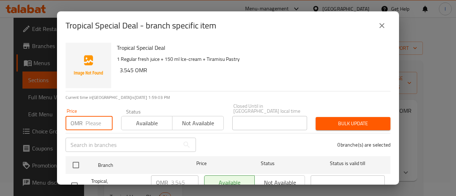
click at [90, 118] on input "number" at bounding box center [98, 123] width 27 height 14
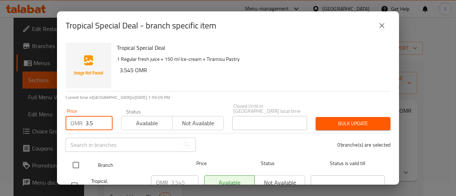
type input "3.5"
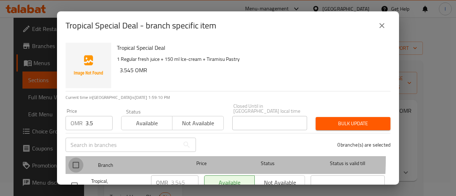
click at [73, 158] on input "checkbox" at bounding box center [75, 165] width 15 height 15
checkbox input "true"
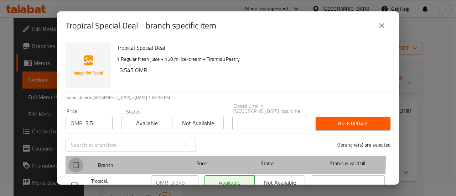
checkbox input "true"
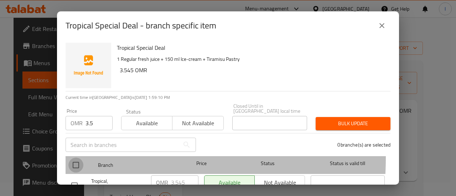
checkbox input "true"
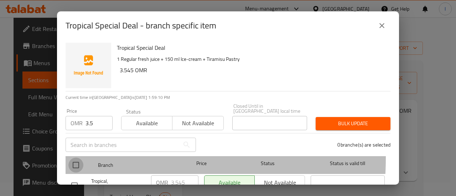
checkbox input "true"
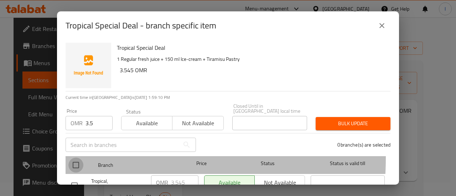
checkbox input "true"
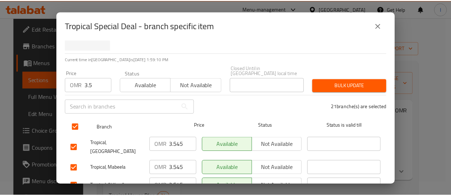
scroll to position [39, 0]
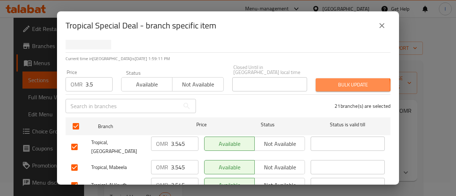
click at [334, 82] on span "Bulk update" at bounding box center [352, 84] width 63 height 9
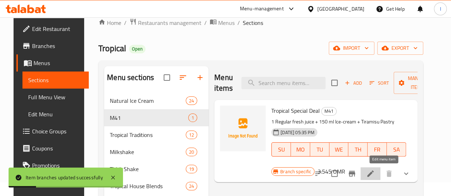
click at [374, 170] on icon at bounding box center [370, 174] width 9 height 9
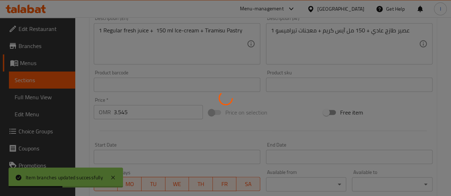
scroll to position [180, 0]
type input "اختيارك من العصير الطازج"
type input "1"
type input "اختيارك من الآيس كريم"
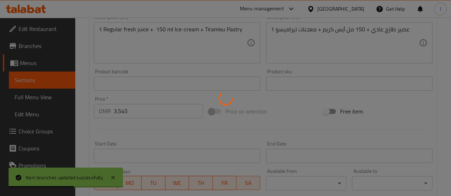
type input "1"
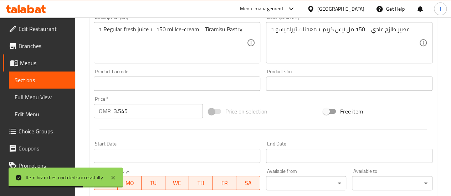
click at [131, 109] on input "3.545" at bounding box center [158, 111] width 89 height 14
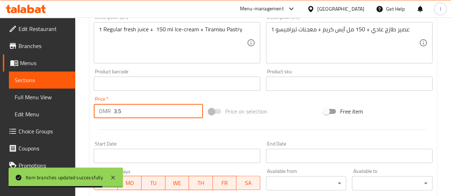
type input "3.5"
click at [156, 136] on div at bounding box center [263, 129] width 344 height 17
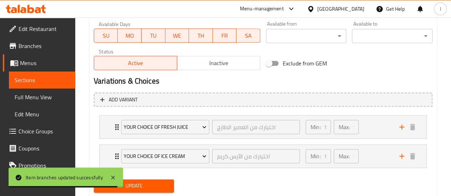
scroll to position [347, 0]
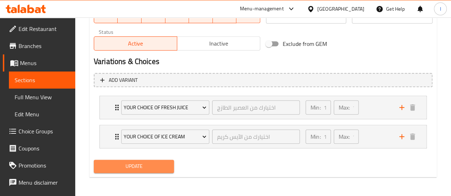
click at [147, 161] on button "Update" at bounding box center [134, 166] width 80 height 13
click at [142, 166] on span "Update" at bounding box center [133, 166] width 69 height 9
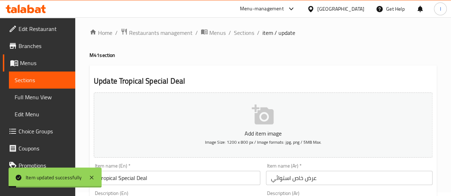
scroll to position [1, 0]
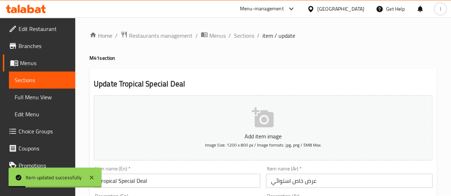
click at [36, 8] on icon at bounding box center [26, 9] width 40 height 9
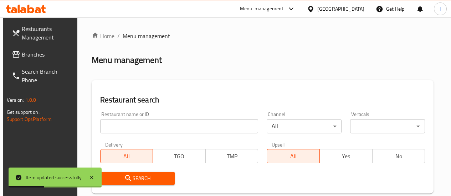
scroll to position [1, 0]
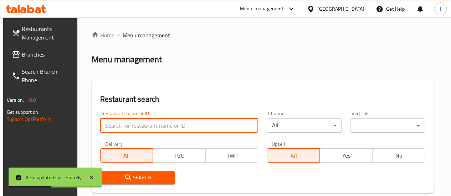
click at [153, 128] on input "search" at bounding box center [179, 126] width 158 height 14
type input "[PERSON_NAME]"
click button "Search" at bounding box center [137, 177] width 75 height 13
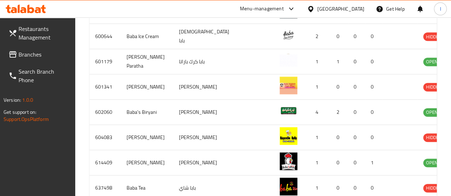
scroll to position [307, 0]
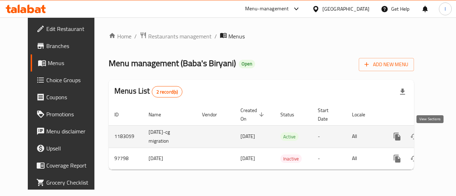
click at [440, 135] on link "enhanced table" at bounding box center [448, 136] width 17 height 17
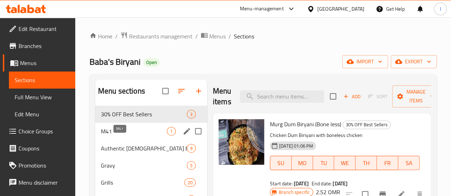
click at [125, 136] on span "M41" at bounding box center [134, 131] width 66 height 9
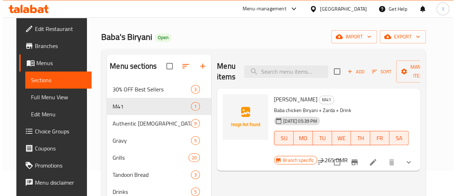
scroll to position [38, 0]
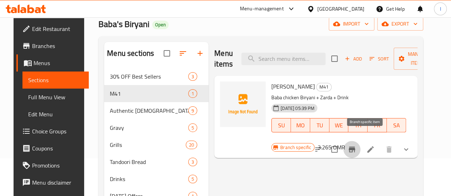
click at [356, 145] on icon "Branch-specific-item" at bounding box center [351, 149] width 9 height 9
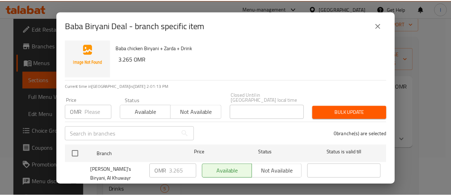
scroll to position [12, 0]
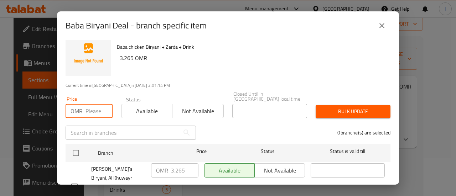
click at [90, 107] on input "number" at bounding box center [98, 111] width 27 height 14
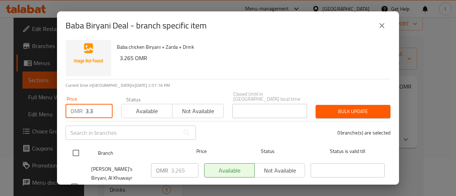
type input "3.3"
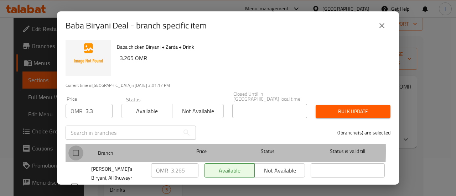
click at [73, 146] on input "checkbox" at bounding box center [75, 153] width 15 height 15
checkbox input "true"
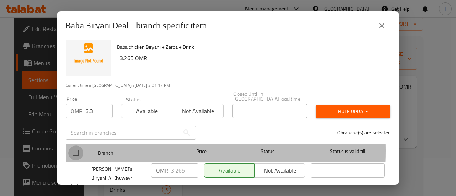
checkbox input "true"
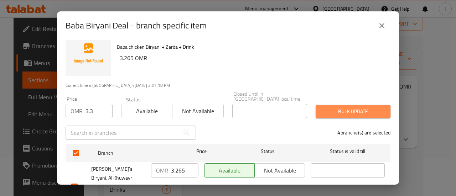
click at [323, 108] on span "Bulk update" at bounding box center [352, 111] width 63 height 9
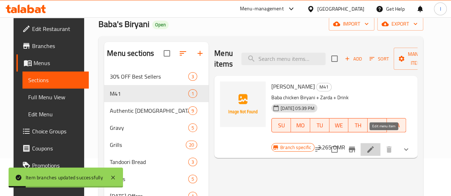
click at [374, 145] on icon at bounding box center [370, 149] width 9 height 9
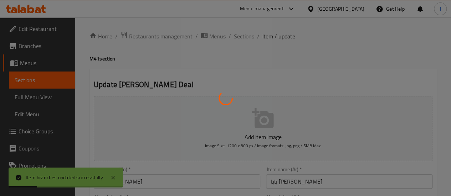
type input "اختيار الشراب"
type input "1"
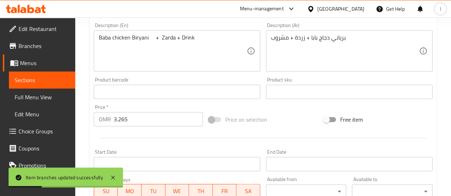
scroll to position [172, 0]
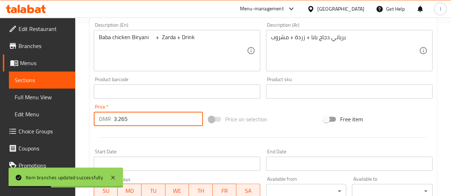
click at [149, 116] on input "3.265" at bounding box center [158, 119] width 89 height 14
type input "3.3"
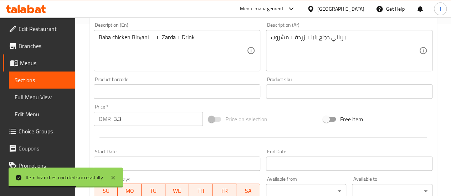
click at [157, 142] on div at bounding box center [263, 137] width 344 height 17
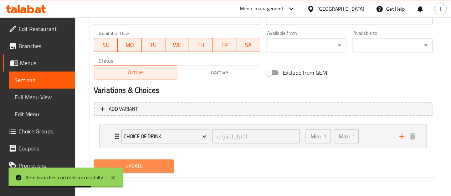
click at [142, 162] on span "Update" at bounding box center [133, 166] width 69 height 9
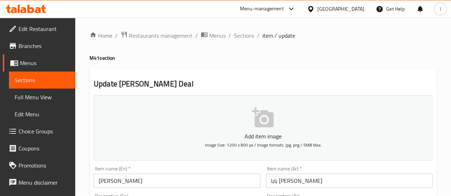
scroll to position [0, 0]
click at [33, 10] on icon at bounding box center [30, 9] width 7 height 9
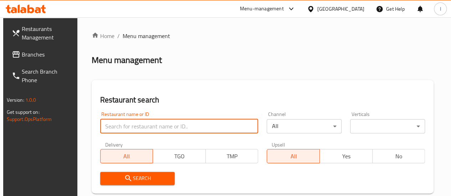
click at [146, 125] on input "search" at bounding box center [179, 126] width 158 height 14
paste input "8925"
type input "8"
type input "china town"
click button "Search" at bounding box center [137, 178] width 75 height 13
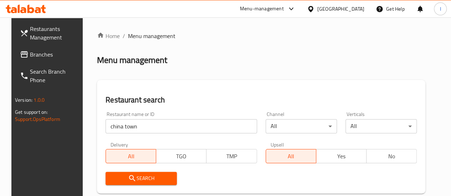
click at [229, 152] on div "Restaurant name or ID china town Restaurant name or ID Channel All ​ Verticals …" at bounding box center [260, 149] width 319 height 82
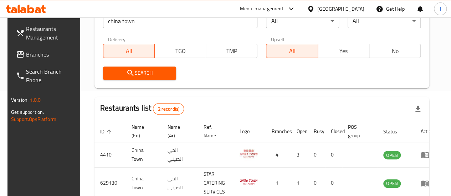
scroll to position [146, 0]
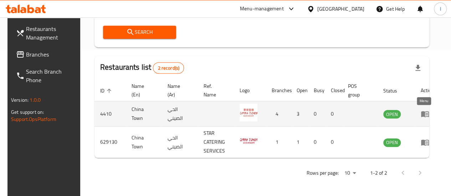
click at [425, 113] on icon "enhanced table" at bounding box center [426, 114] width 2 height 3
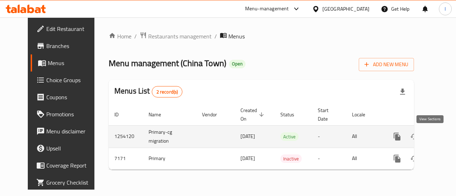
click at [444, 139] on icon "enhanced table" at bounding box center [448, 136] width 9 height 9
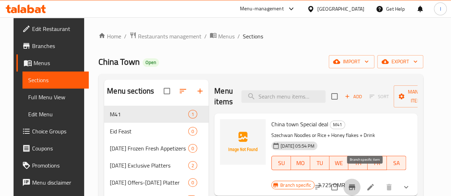
click at [355, 184] on icon "Branch-specific-item" at bounding box center [351, 187] width 6 height 6
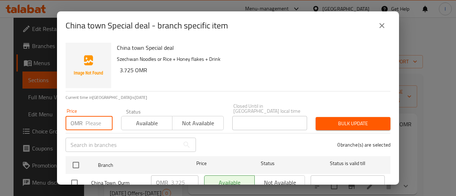
click at [93, 119] on input "number" at bounding box center [98, 123] width 27 height 14
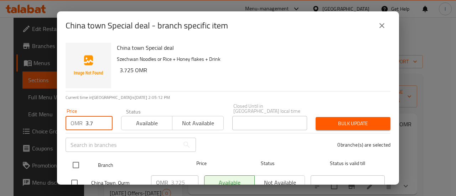
type input "3.7"
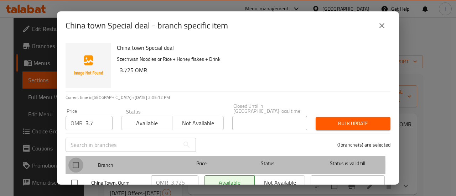
click at [76, 161] on input "checkbox" at bounding box center [75, 165] width 15 height 15
checkbox input "true"
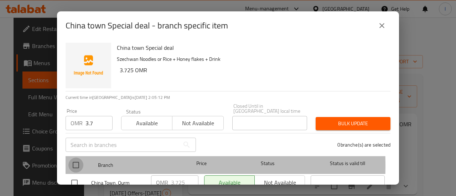
checkbox input "true"
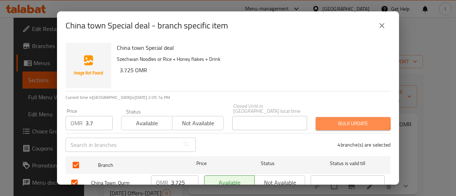
click at [329, 119] on span "Bulk update" at bounding box center [352, 123] width 63 height 9
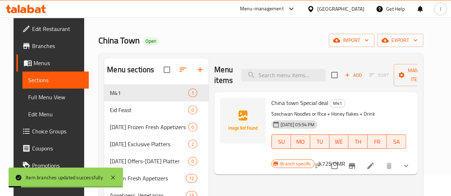
scroll to position [22, 0]
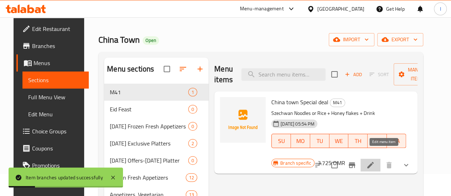
click at [374, 161] on icon at bounding box center [370, 165] width 9 height 9
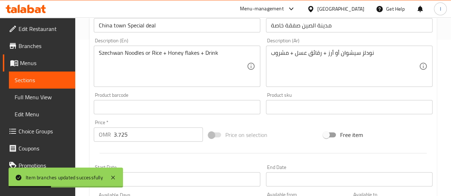
scroll to position [158, 0]
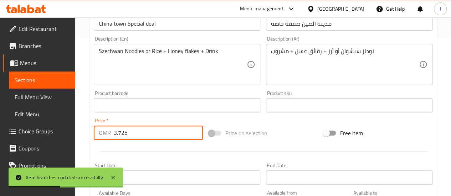
click at [154, 129] on input "3.725" at bounding box center [158, 133] width 89 height 14
type input "3.7"
click at [154, 151] on div at bounding box center [263, 151] width 344 height 17
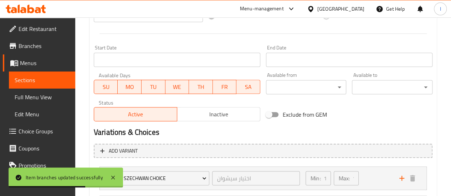
scroll to position [347, 0]
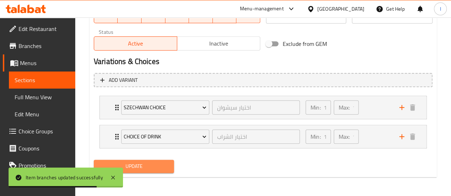
click at [145, 168] on span "Update" at bounding box center [133, 166] width 69 height 9
